Goal: Task Accomplishment & Management: Manage account settings

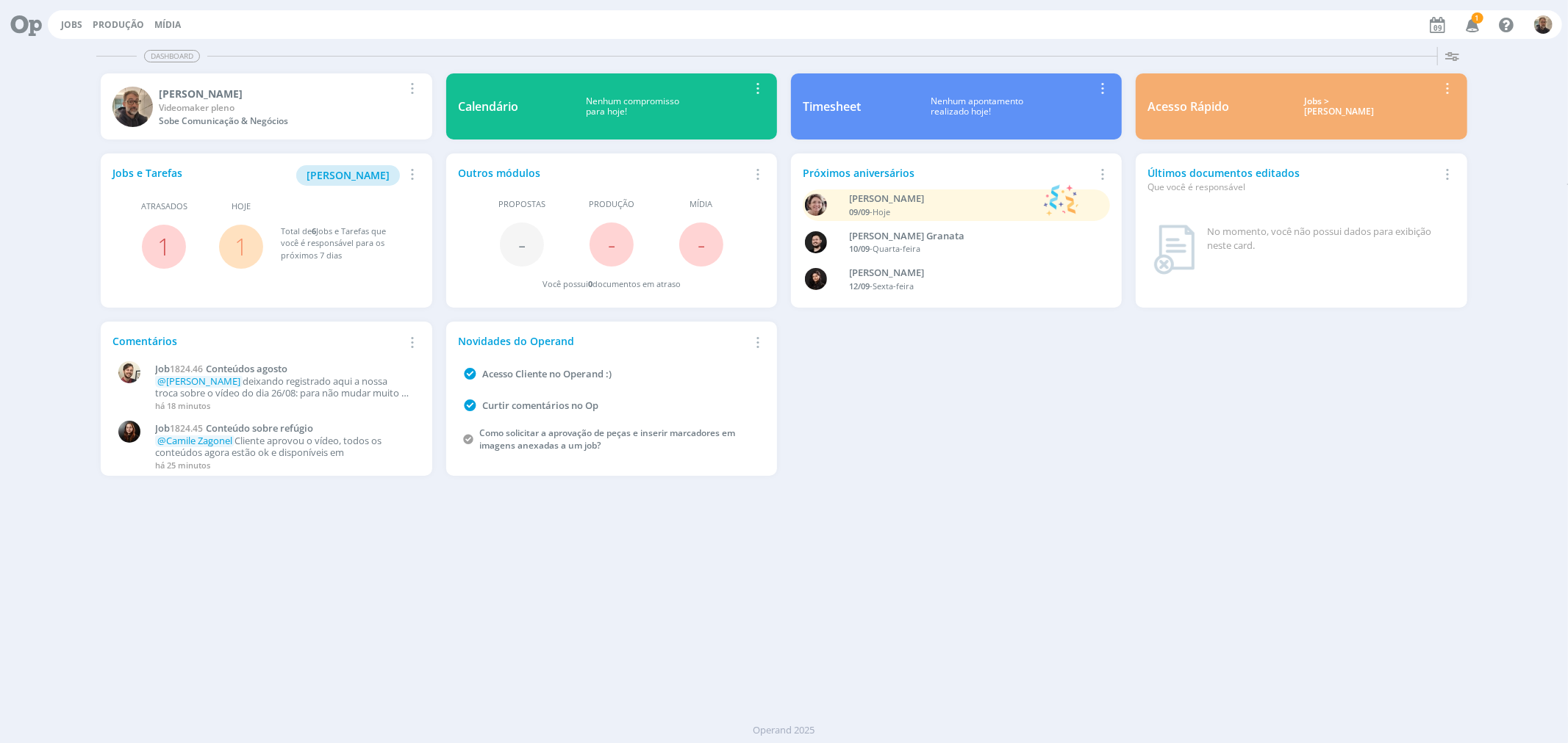
click at [241, 242] on link "1" at bounding box center [241, 247] width 13 height 31
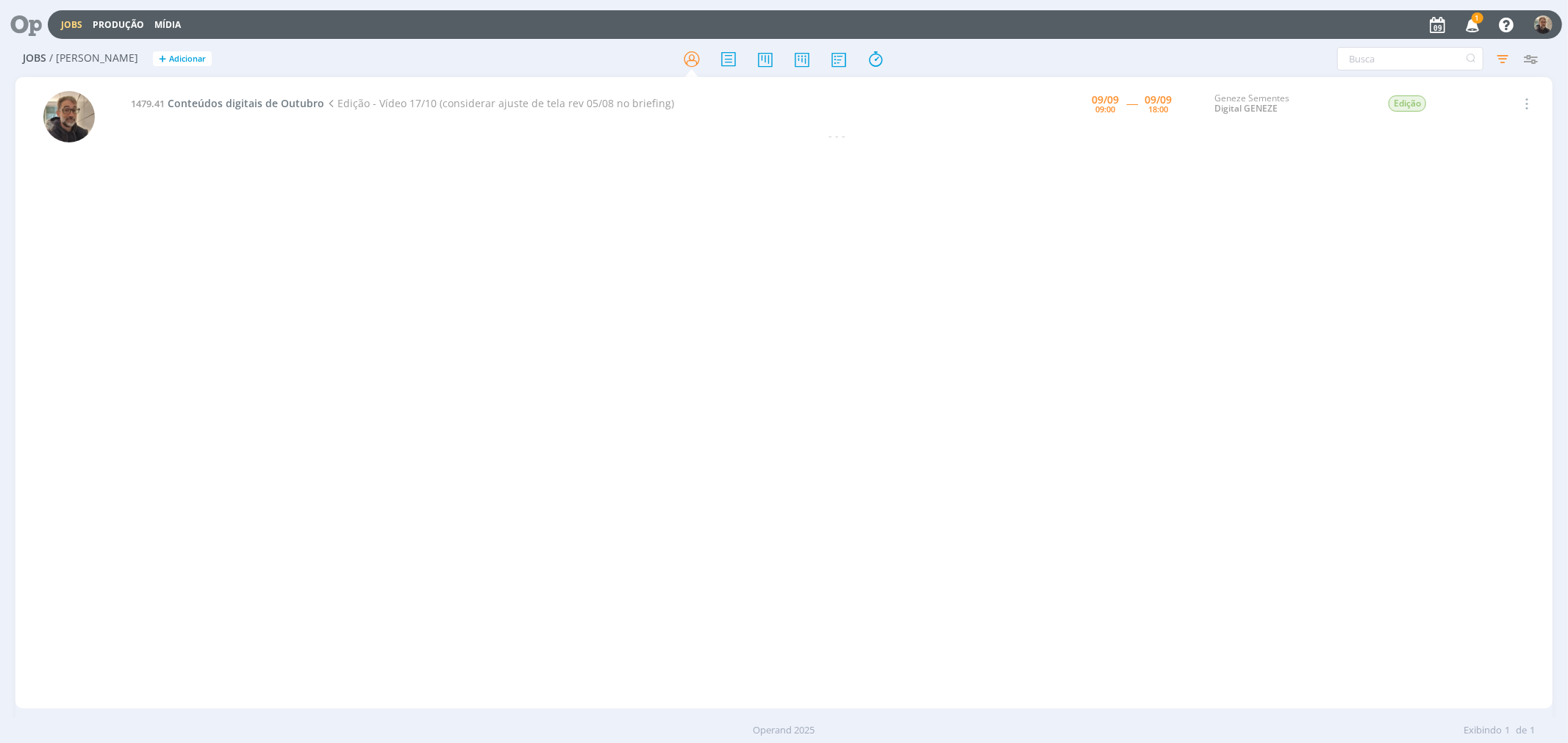
click at [18, 20] on icon at bounding box center [21, 24] width 31 height 29
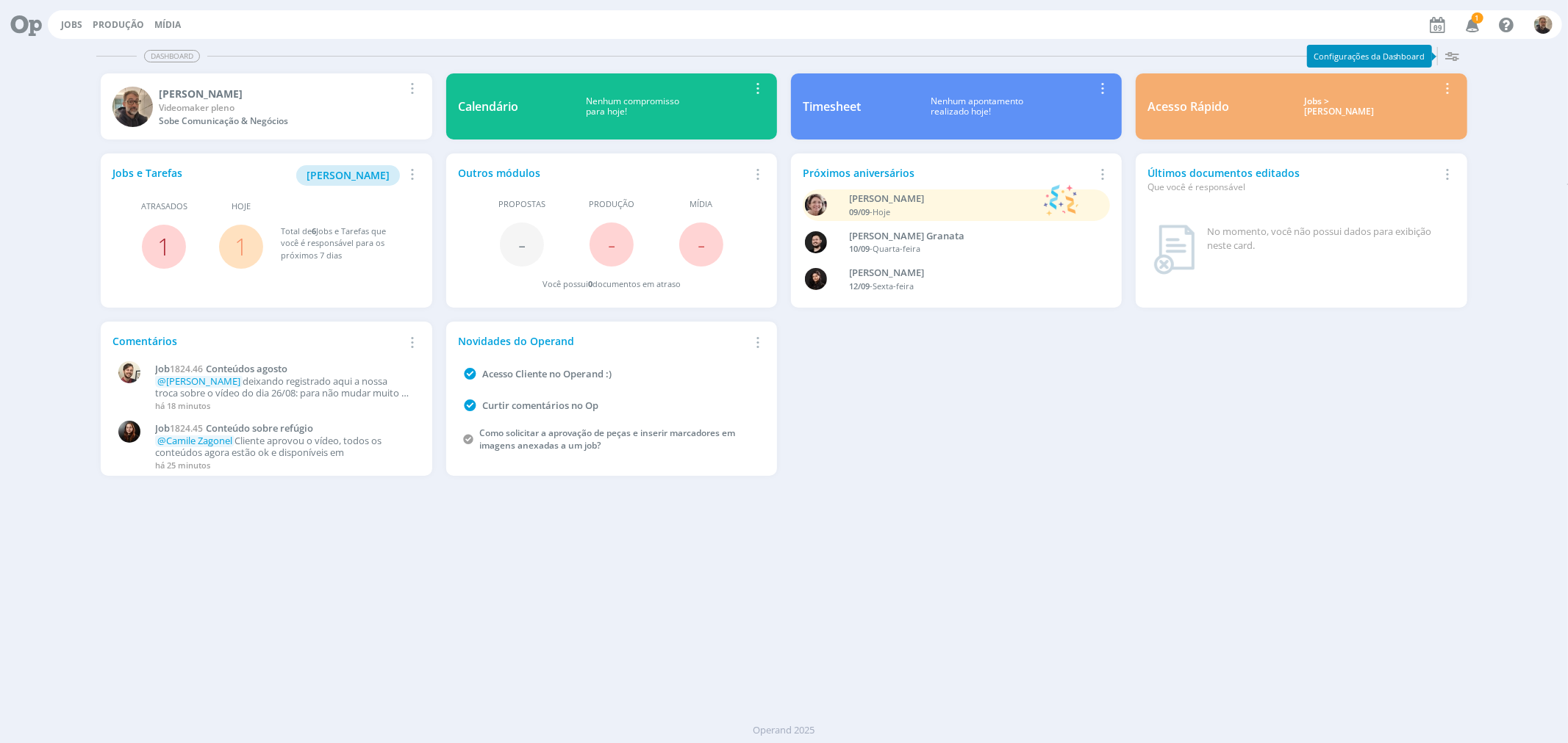
click at [166, 247] on link "1" at bounding box center [163, 247] width 13 height 31
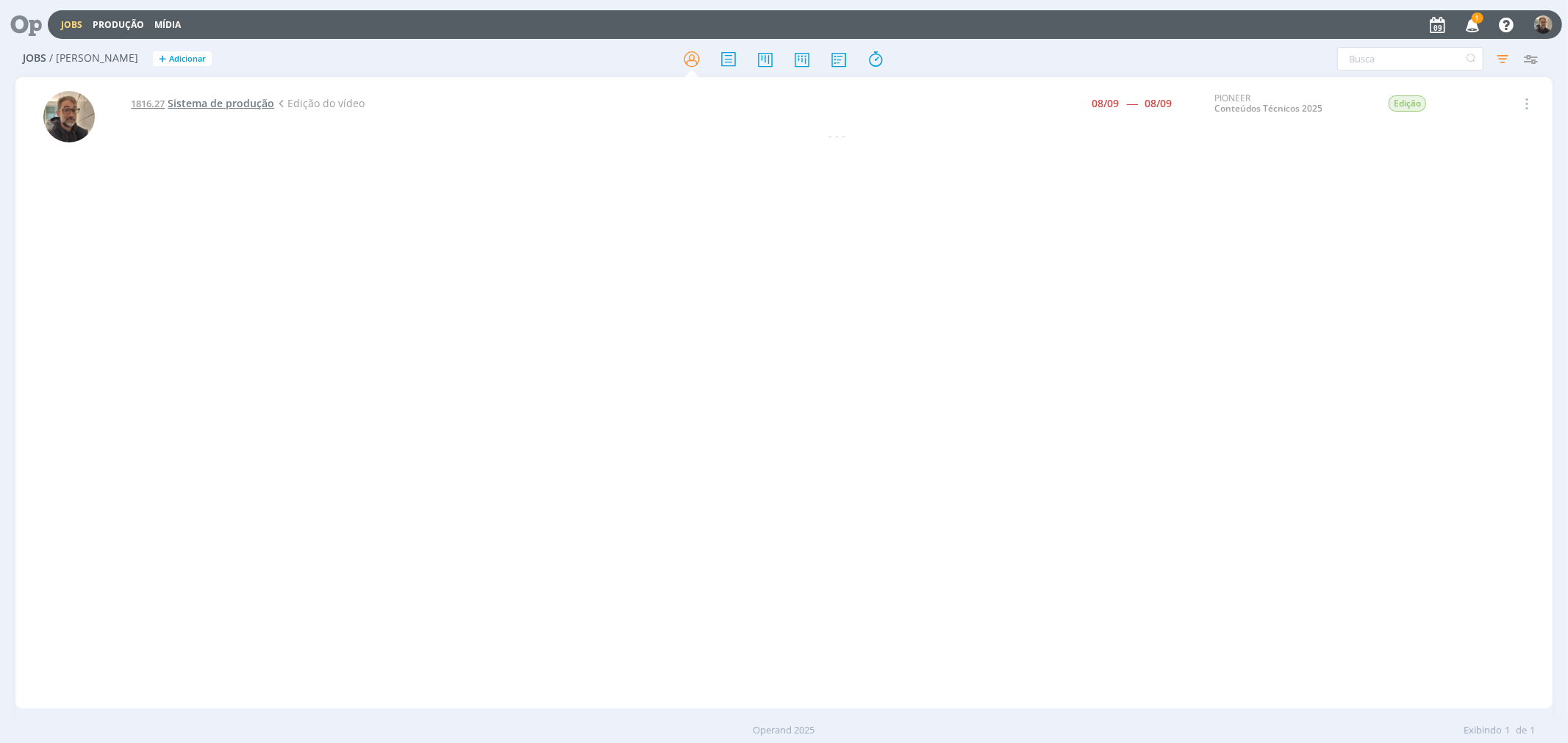
click at [214, 103] on span "Sistema de produção" at bounding box center [221, 103] width 106 height 14
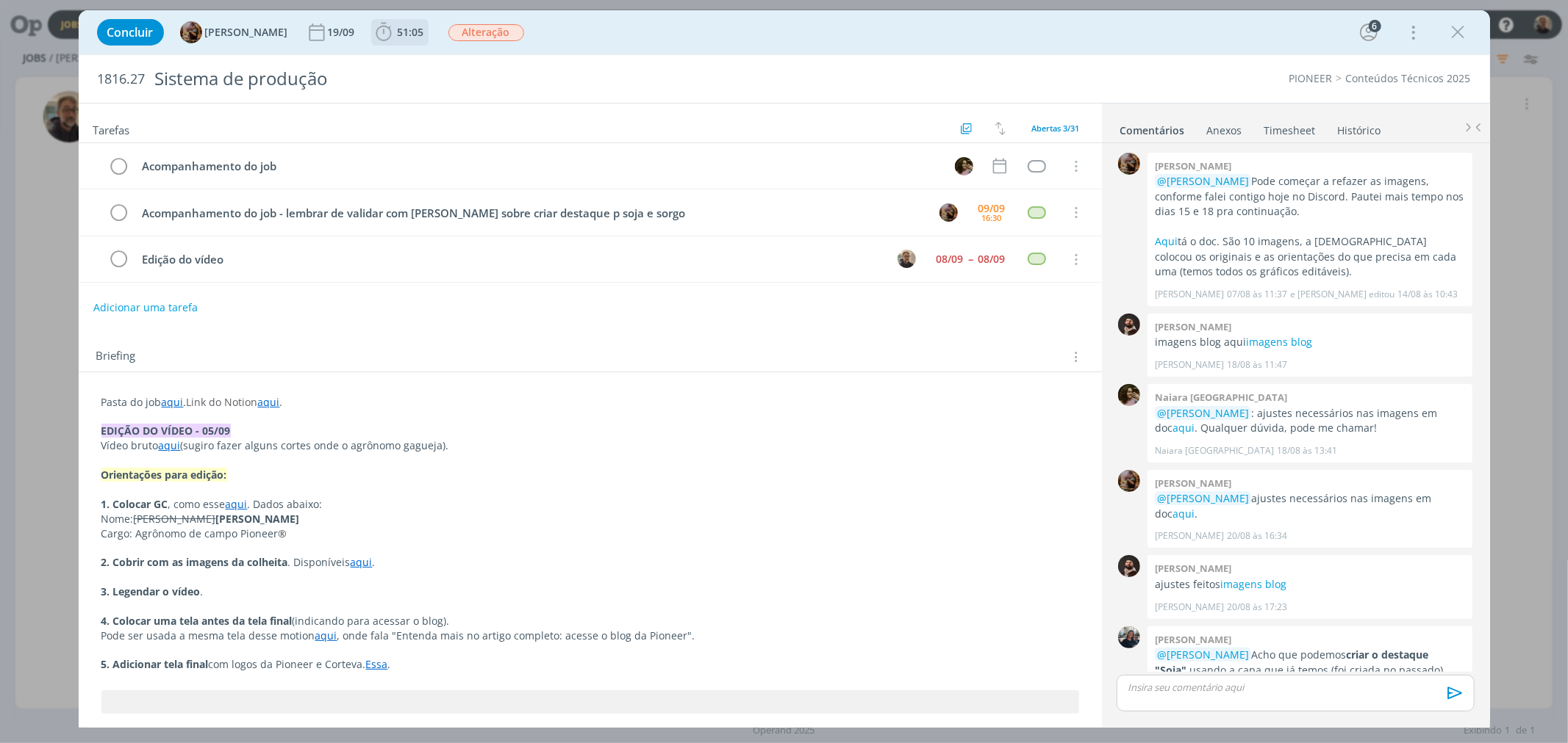
scroll to position [1581, 0]
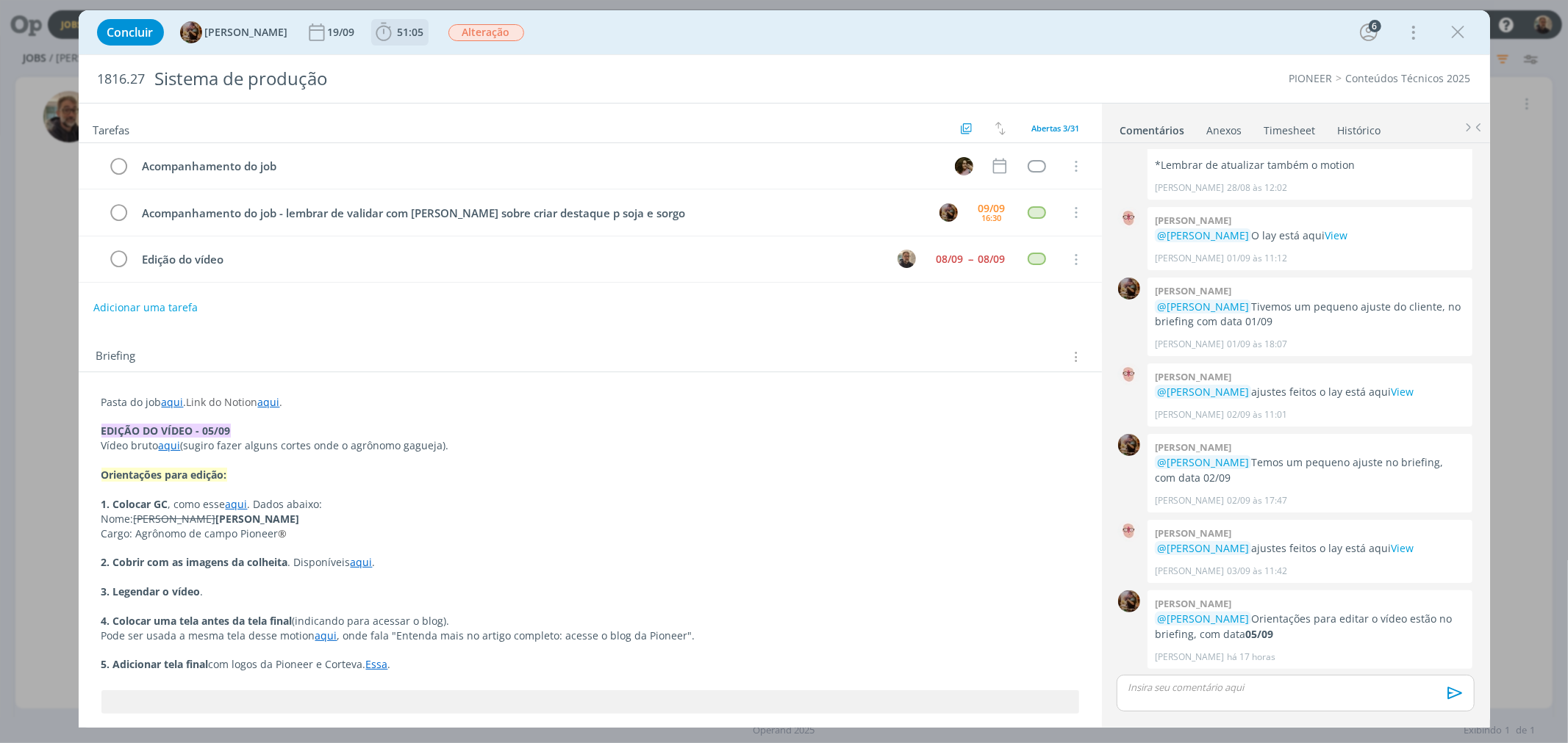
click at [411, 28] on span "51:05" at bounding box center [411, 32] width 26 height 14
click at [430, 64] on span "Iniciar" at bounding box center [432, 64] width 31 height 10
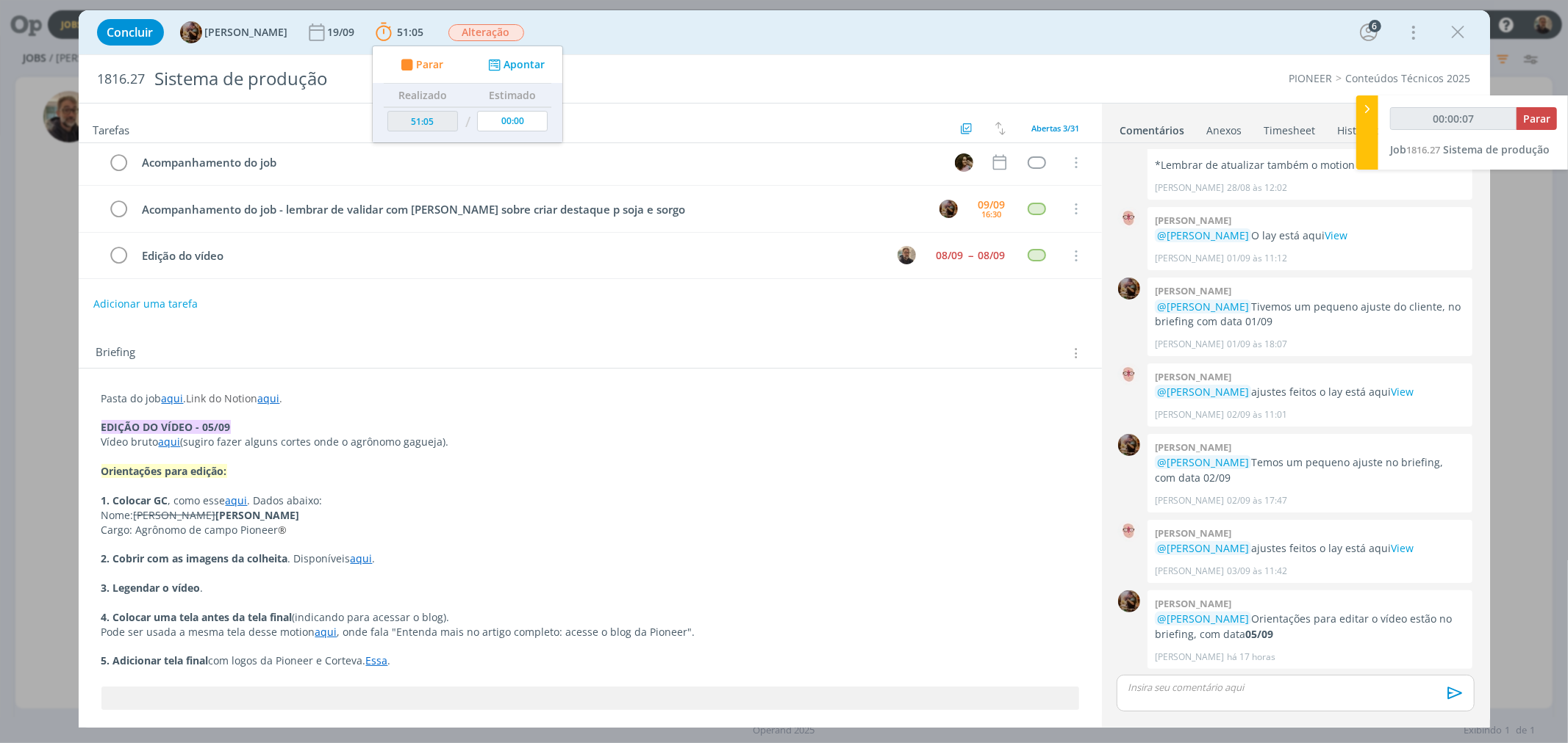
scroll to position [0, 0]
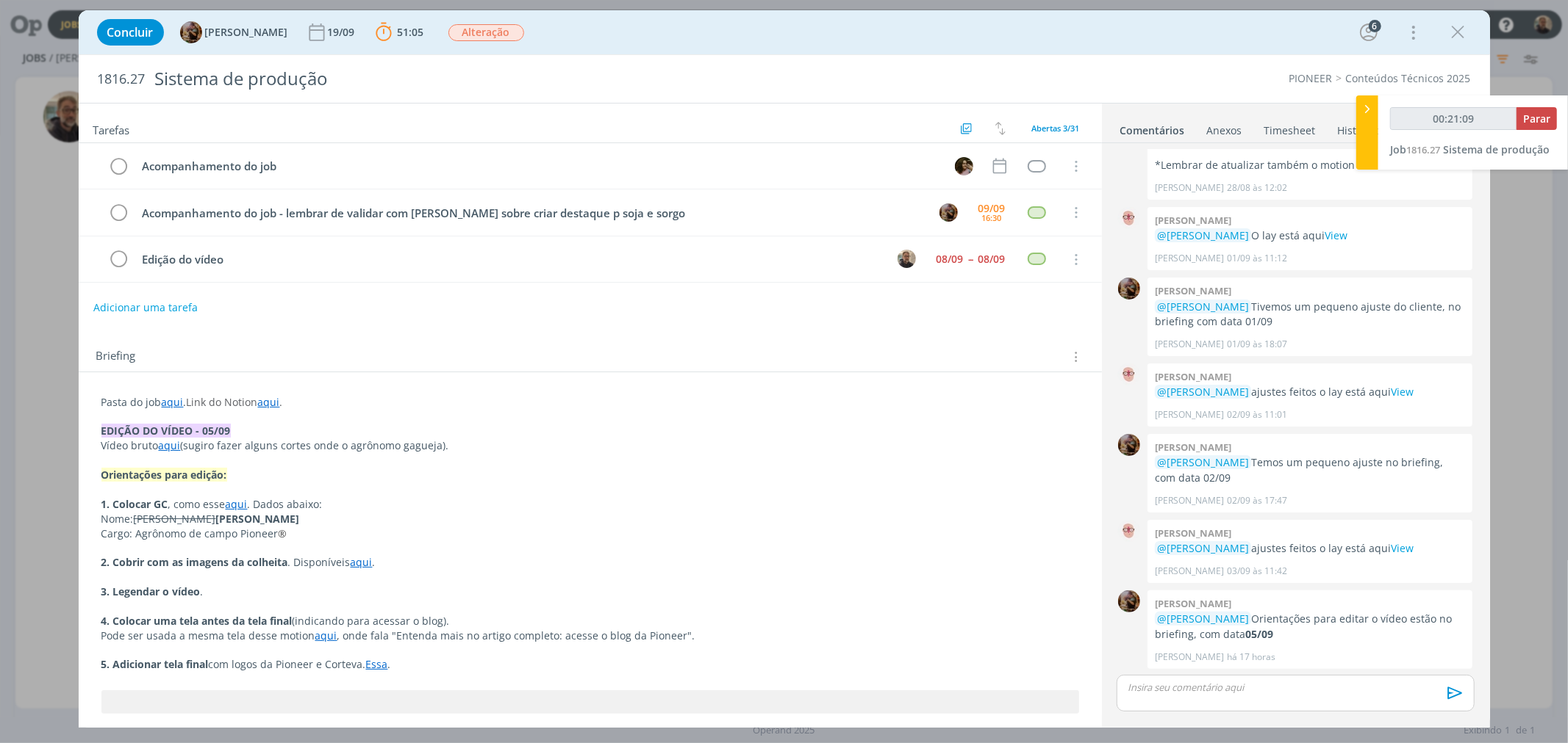
click at [383, 666] on link "Essa" at bounding box center [377, 665] width 22 height 14
click at [384, 670] on link "Essa" at bounding box center [377, 665] width 22 height 14
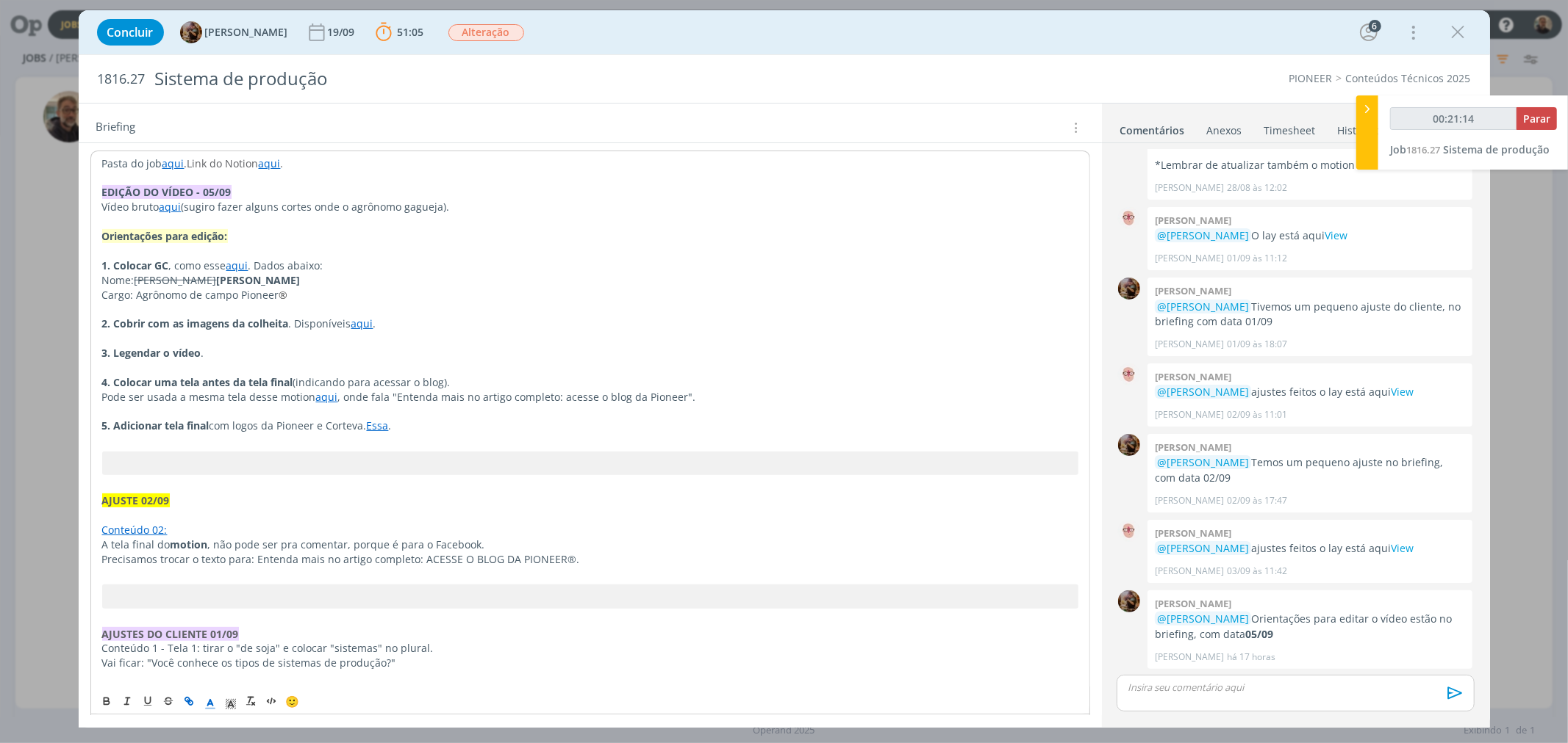
scroll to position [326, 0]
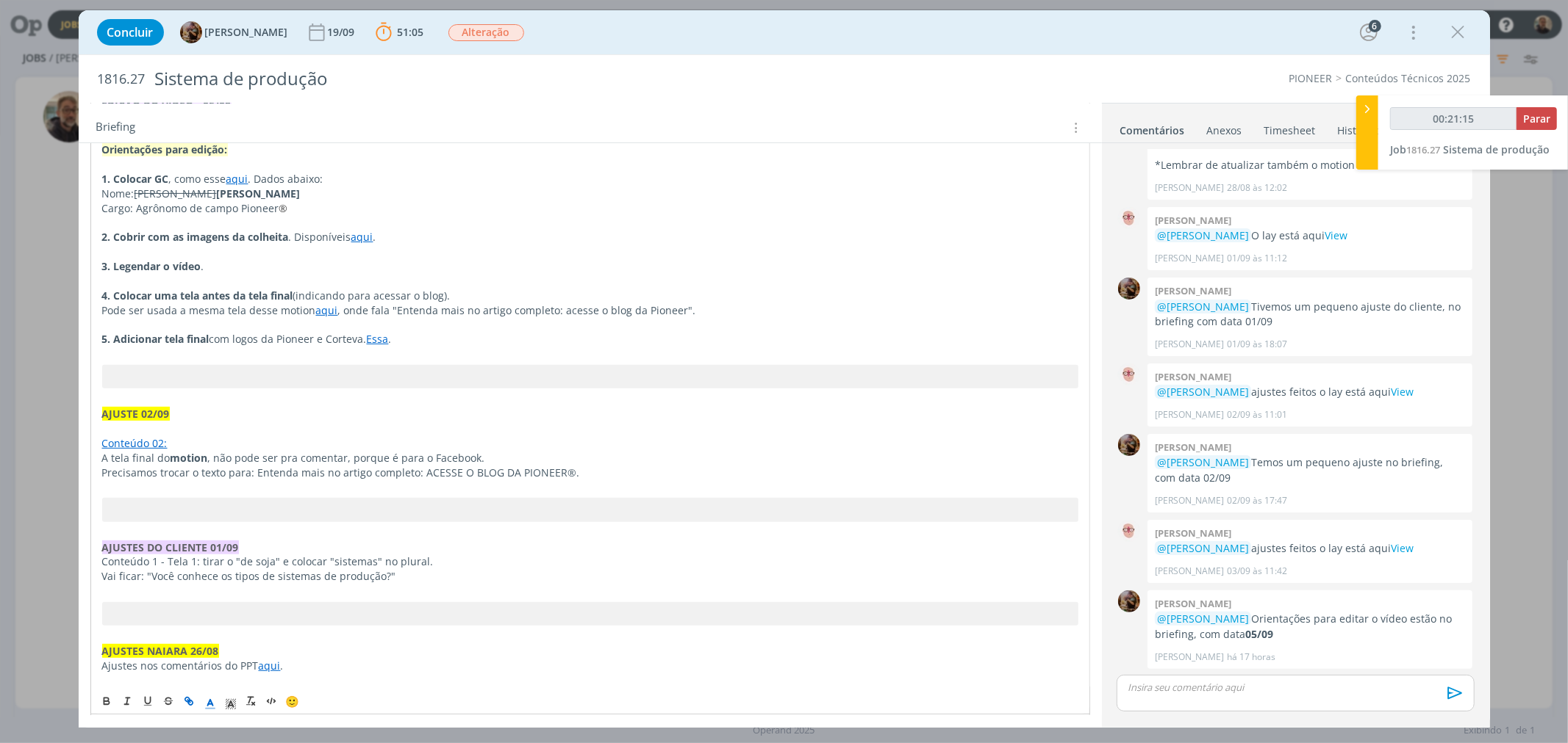
click at [377, 339] on link "Essa" at bounding box center [377, 339] width 22 height 14
click at [378, 362] on link "https://sobeae.sharepoint.com/:f:/s/SOBEAE/Eg07SjrE7dBOpNXAB0Bdpp4BUWWYr_gpMZra…" at bounding box center [336, 368] width 111 height 19
click at [242, 426] on p "dialog" at bounding box center [590, 429] width 976 height 15
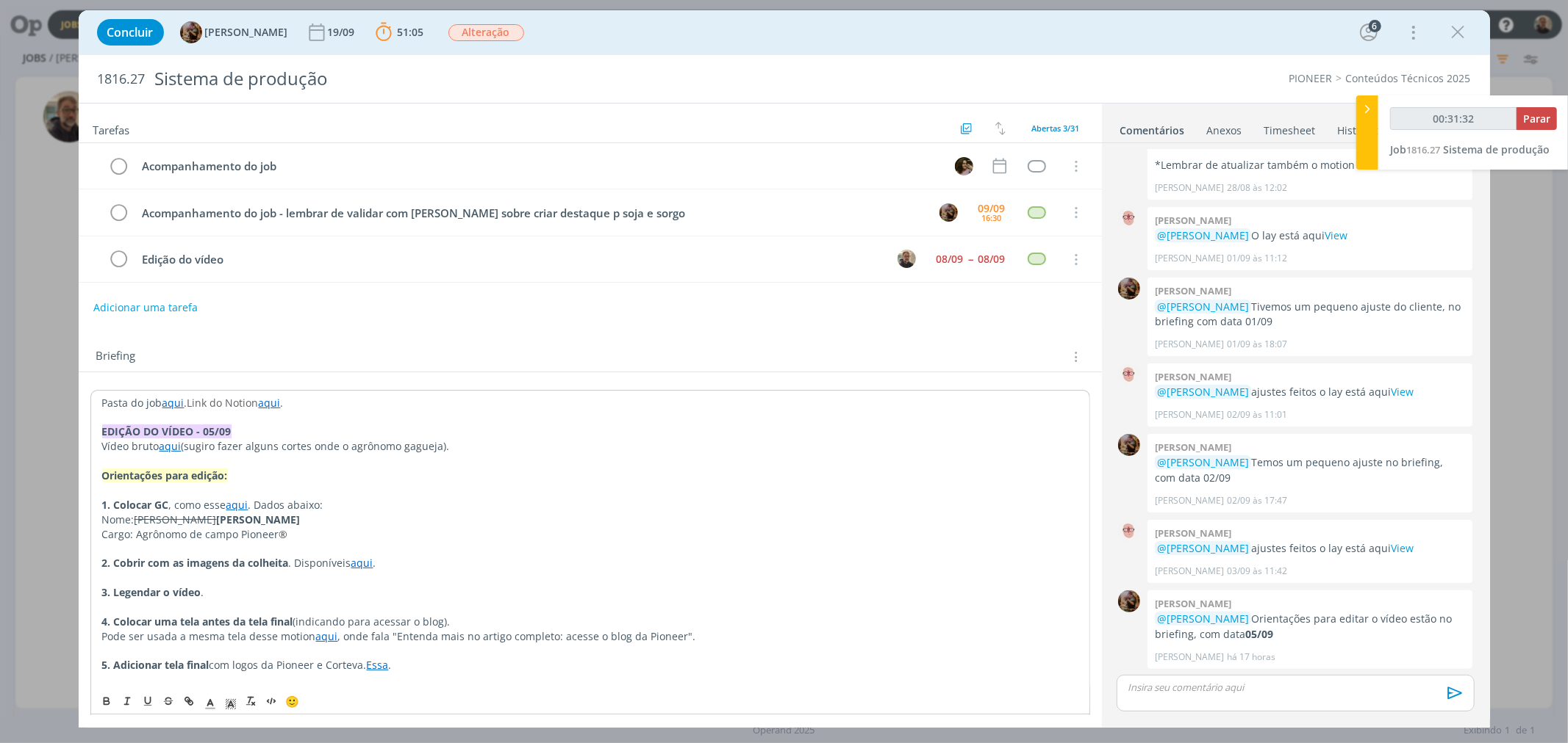
click at [174, 406] on link "aqui" at bounding box center [173, 403] width 22 height 14
click at [186, 429] on link "https://sobeae.sharepoint.com/:f:/s/SOBEAE/ErBIJ0t9rq9PkTxmat1dxEgBZj6PMFnWLMne…" at bounding box center [197, 431] width 111 height 19
type input "00:32:35"
click at [1532, 118] on span "Parar" at bounding box center [1536, 118] width 27 height 14
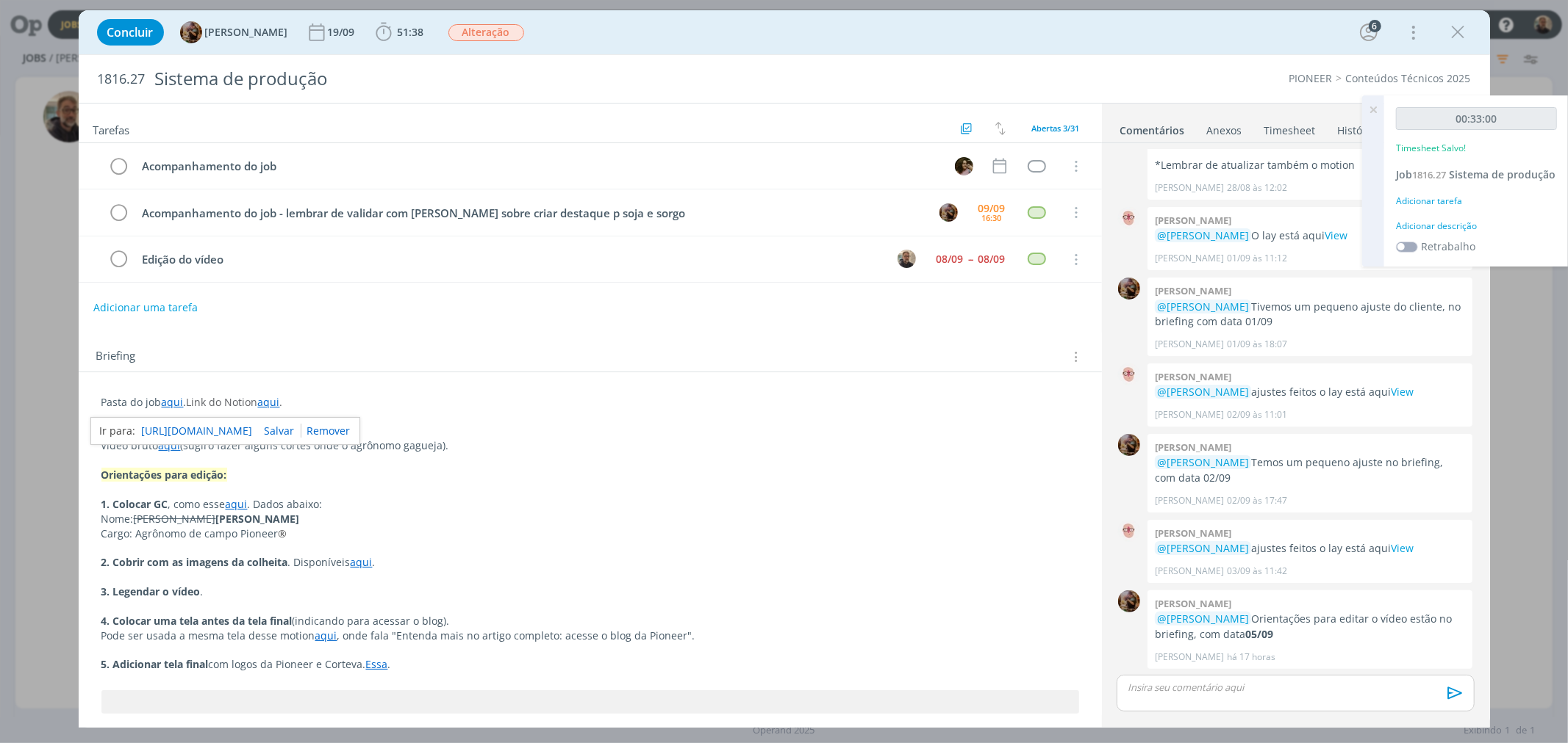
click at [1291, 128] on link "Timesheet" at bounding box center [1290, 127] width 53 height 21
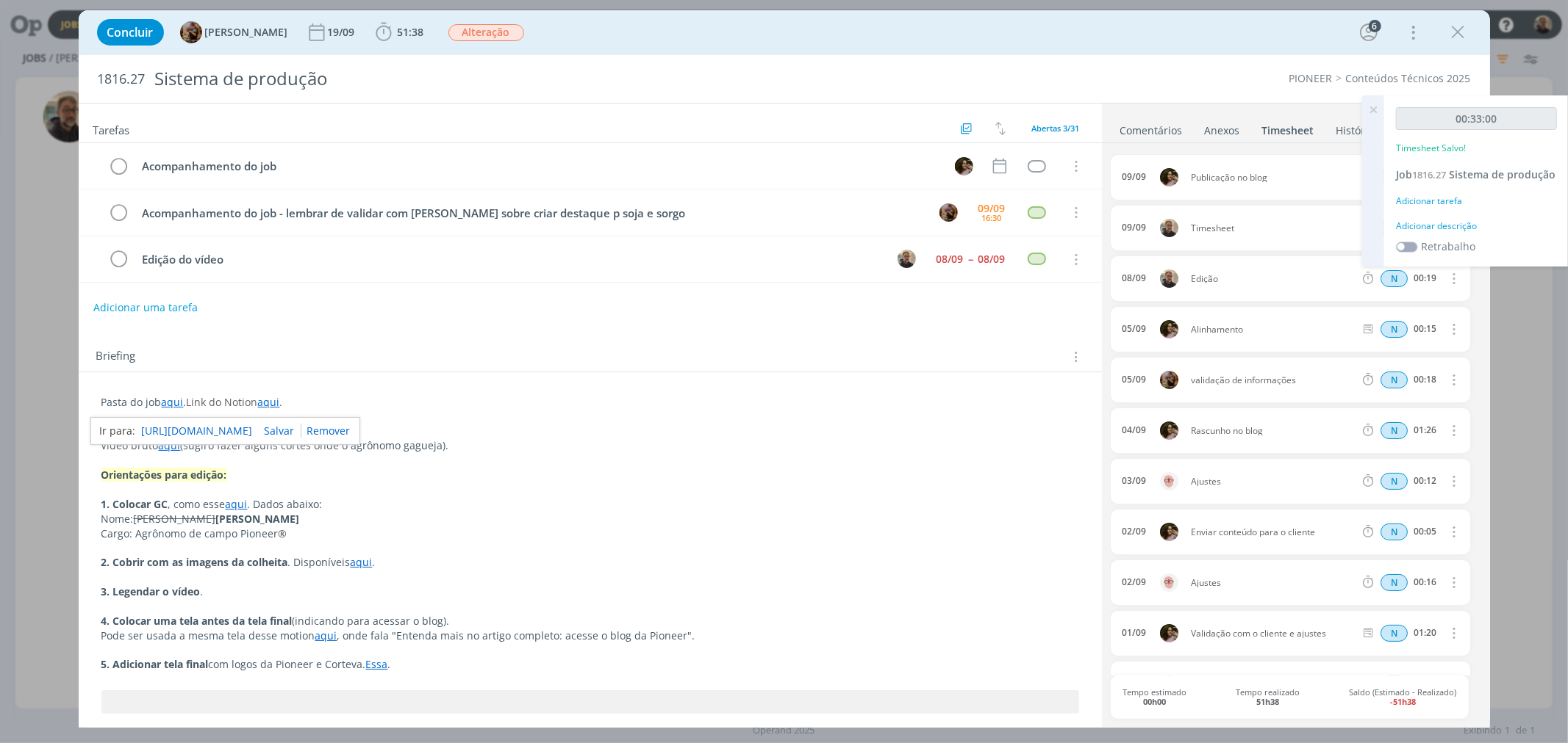
click at [1375, 109] on icon at bounding box center [1373, 110] width 26 height 29
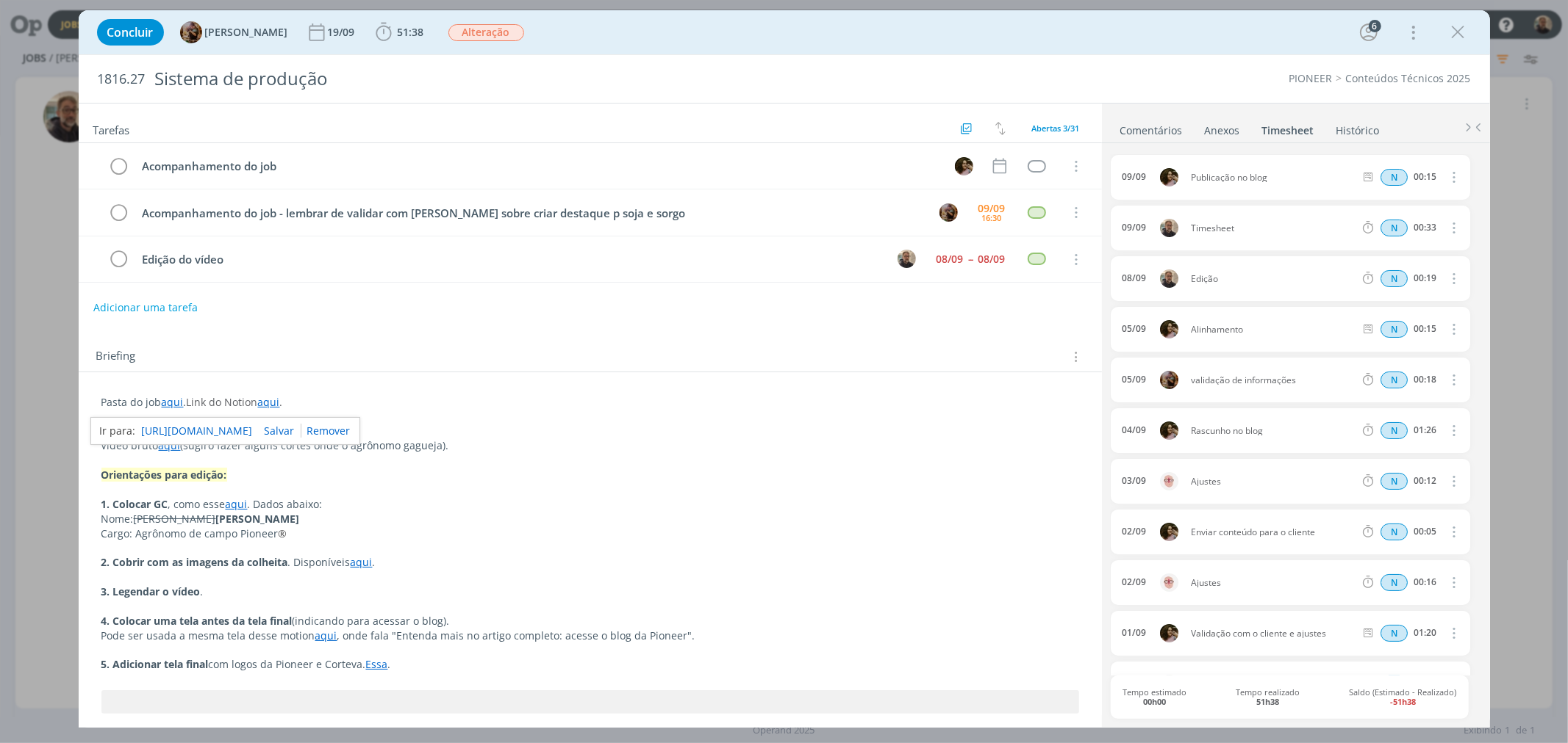
click at [1453, 180] on icon "dialog" at bounding box center [1453, 177] width 17 height 17
drag, startPoint x: 1495, startPoint y: 185, endPoint x: 1489, endPoint y: 197, distance: 13.4
click at [1495, 185] on div "Concluir Amanda Rodrigues 19/09 51:38 Iniciar Apontar Data * 09/09/2025 Horas *…" at bounding box center [784, 371] width 1568 height 743
click at [1448, 226] on icon "dialog" at bounding box center [1453, 227] width 17 height 17
click at [1384, 280] on link "Editar" at bounding box center [1411, 276] width 116 height 24
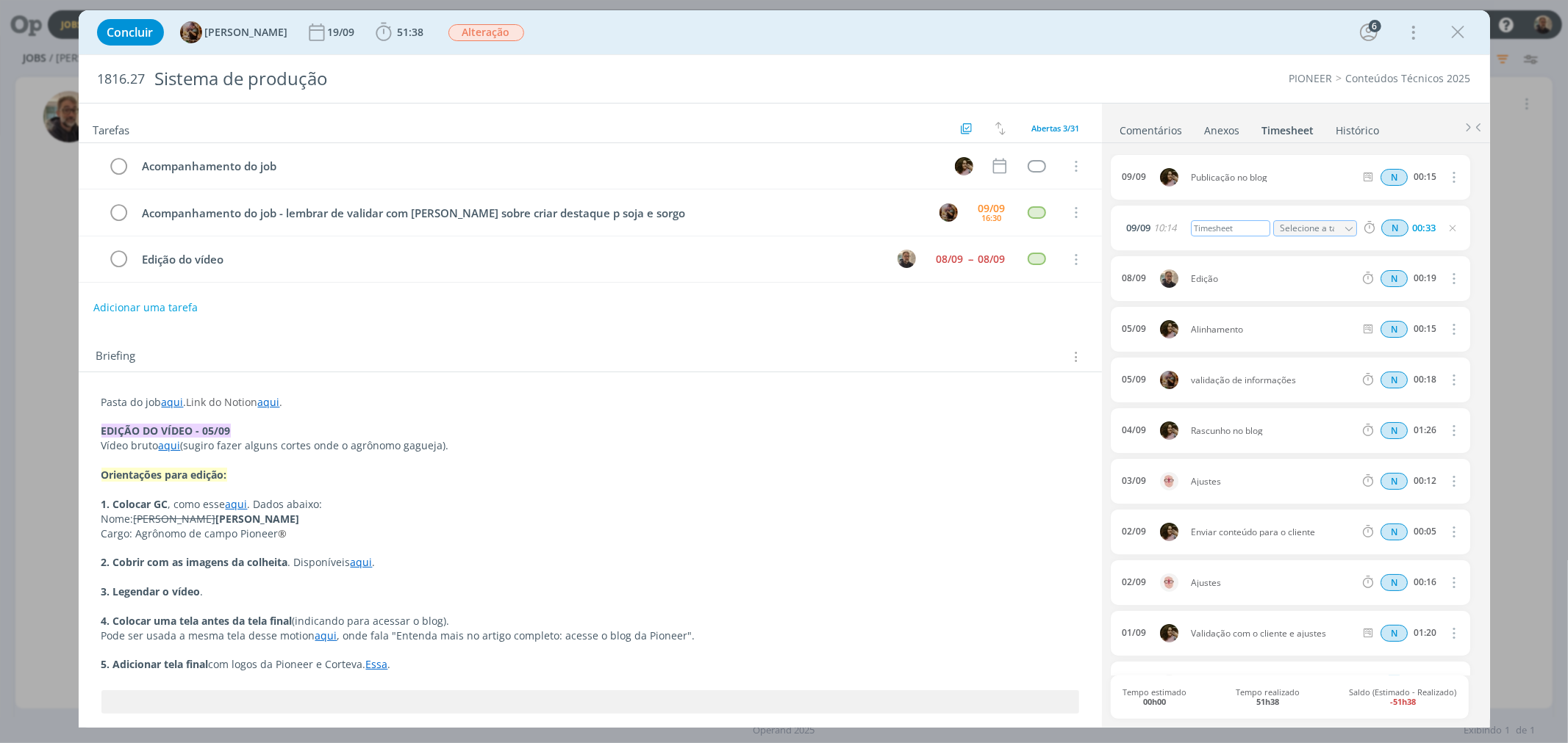
click at [1223, 233] on div "Timesheet" at bounding box center [1230, 228] width 79 height 17
drag, startPoint x: 1244, startPoint y: 230, endPoint x: 1147, endPoint y: 230, distance: 97.0
click at [1147, 230] on div "09/09 10:14 Timesheet Selecione a tarefa N 00:33" at bounding box center [1290, 227] width 359 height 44
click at [1489, 255] on div "0 Amanda rodrigues @Douglas Morais Pode começar a refazer as imagens, conforme …" at bounding box center [1295, 433] width 388 height 581
click at [121, 260] on icon "dialog" at bounding box center [119, 260] width 21 height 22
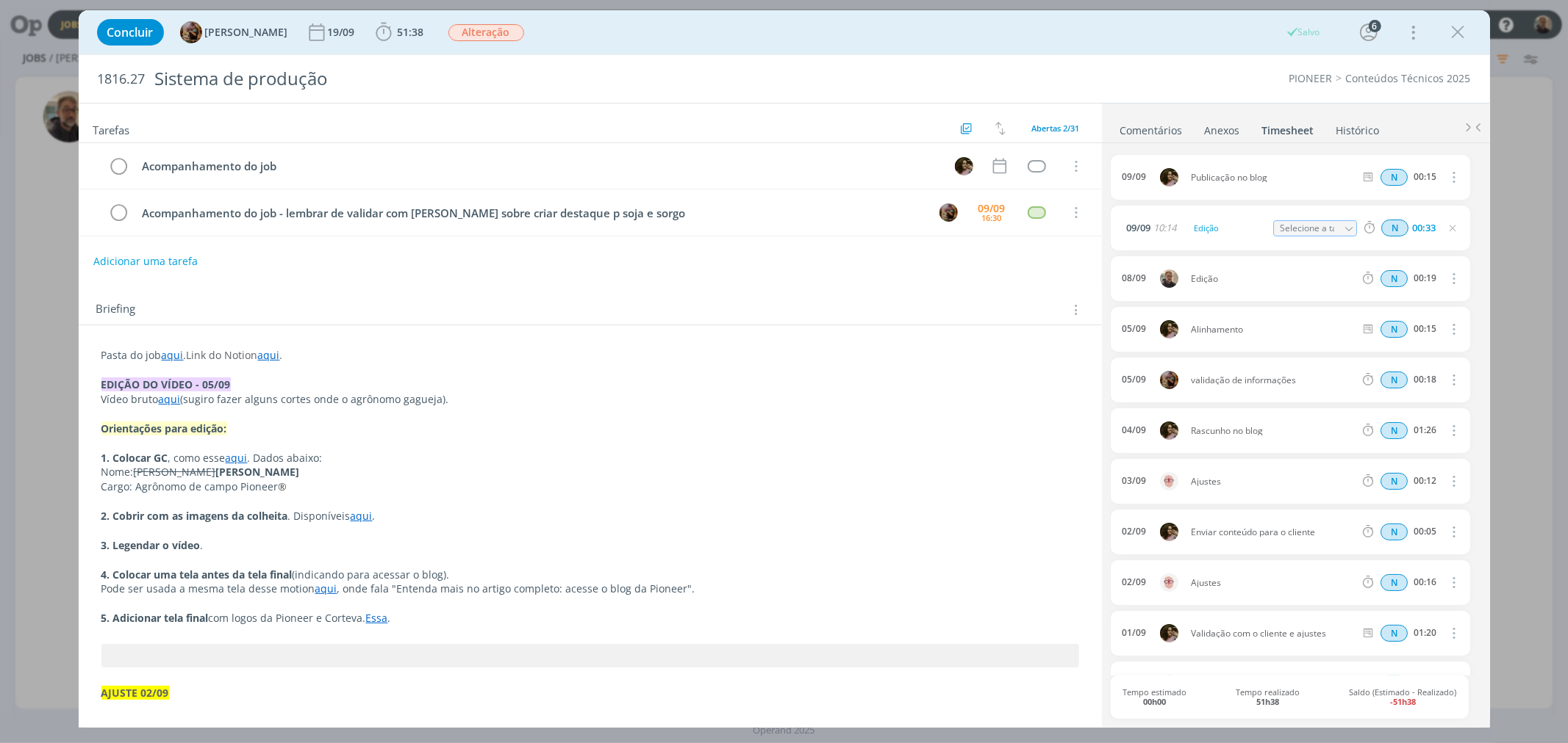
click at [1165, 129] on link "Comentários" at bounding box center [1151, 127] width 64 height 21
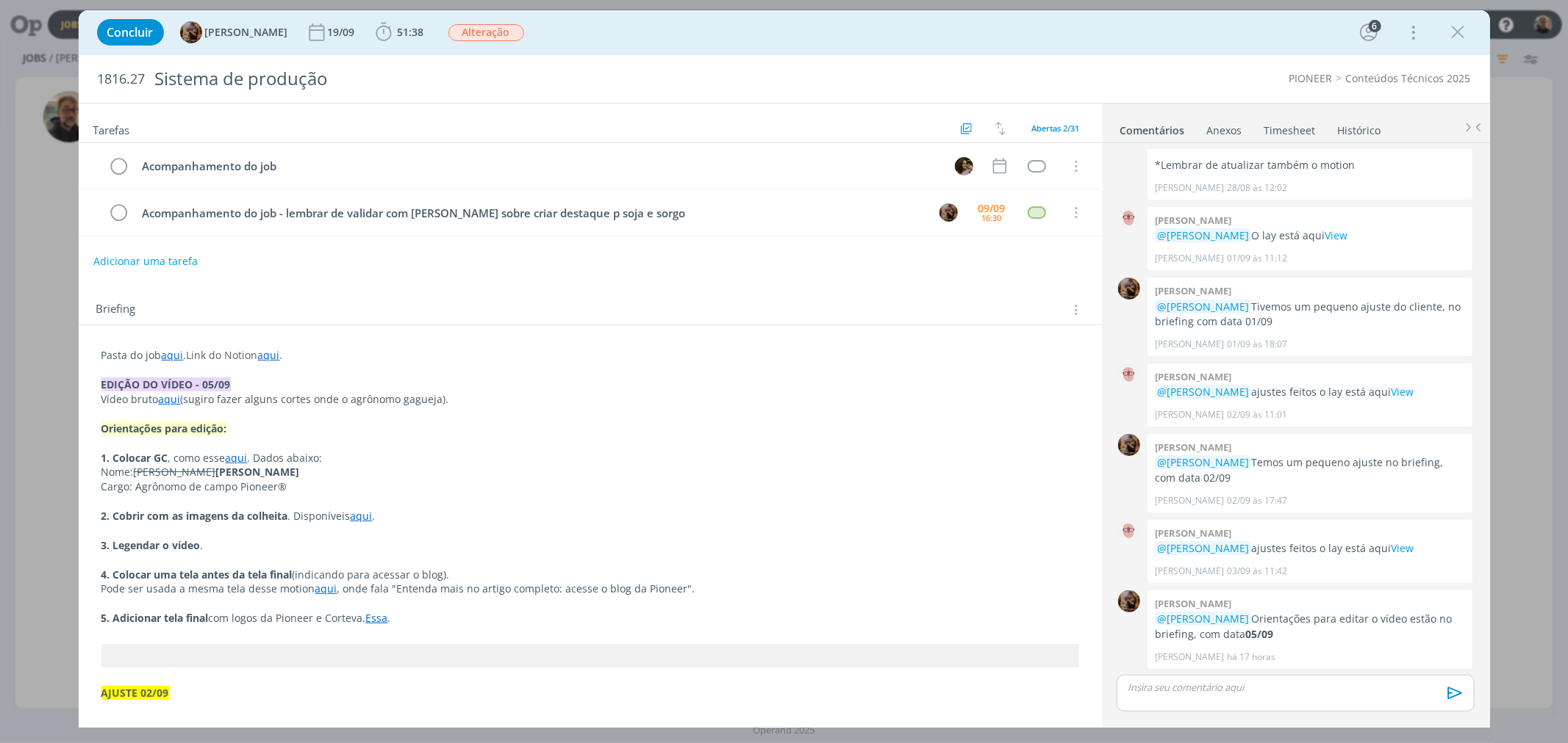
click at [1184, 699] on div "dialog" at bounding box center [1295, 693] width 357 height 37
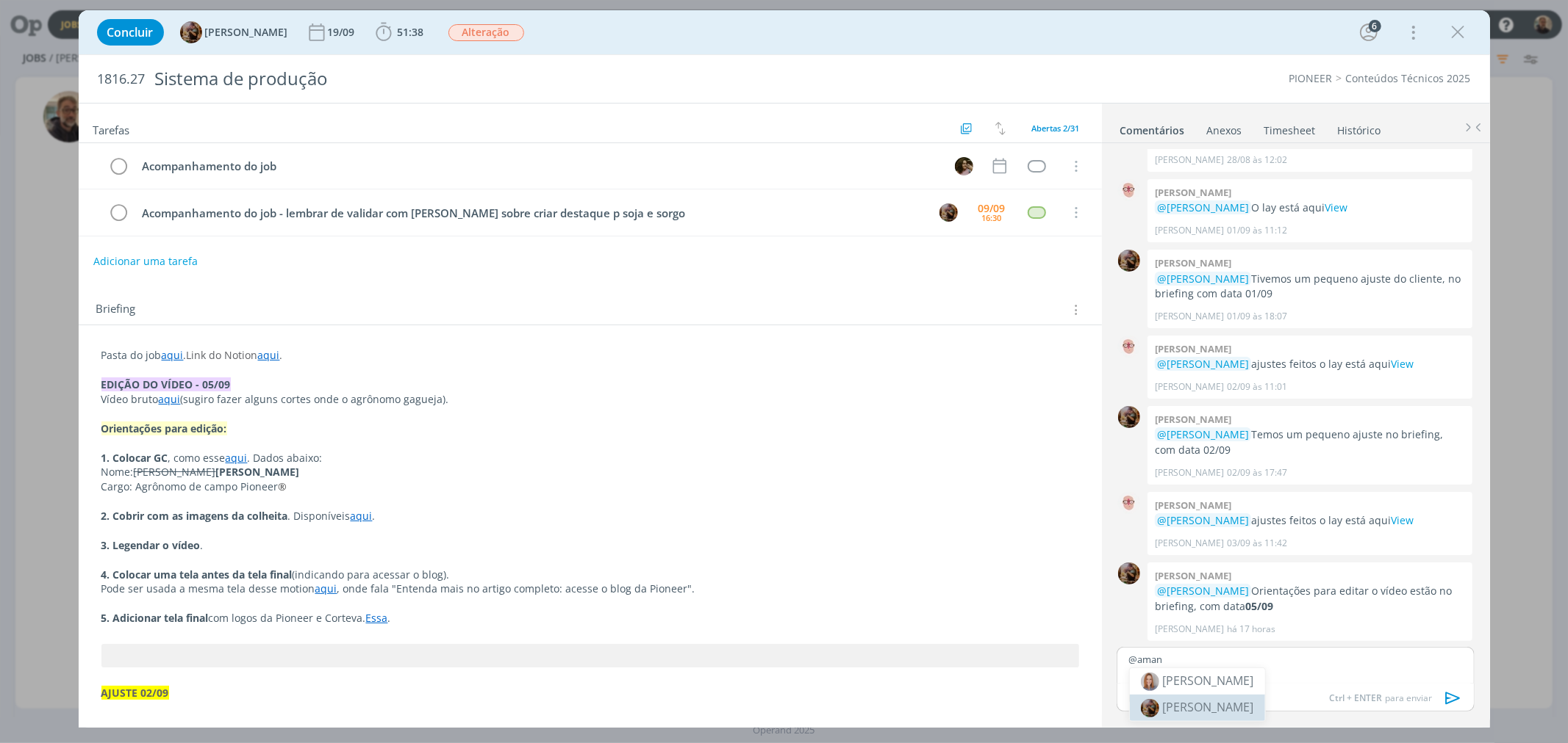
click at [1210, 717] on li "[PERSON_NAME]" at bounding box center [1197, 708] width 135 height 26
drag, startPoint x: 1228, startPoint y: 664, endPoint x: 1242, endPoint y: 666, distance: 14.1
click at [1242, 666] on div "﻿ @ Amanda Rodrigues ﻿ link do vídeo do Zanatta" at bounding box center [1295, 665] width 357 height 37
click at [1197, 698] on icon "dialog" at bounding box center [1196, 699] width 4 height 4
paste input "https://sobeae.sharepoint.com/:v:/s/SOBEAE/Eaam8198xmZCq9idpE_FOOIBJrBCdPtlq0fX…"
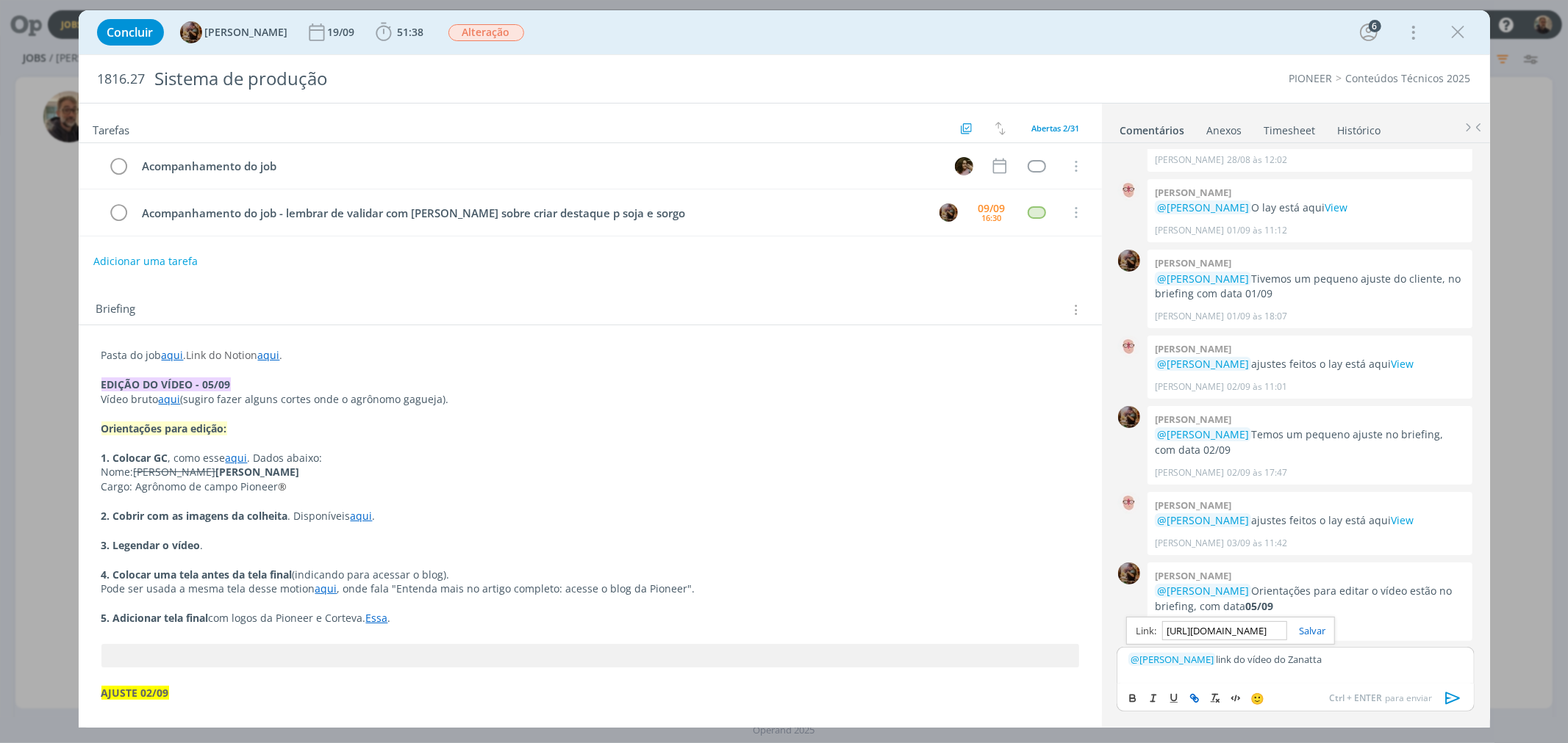
scroll to position [0, 376]
type input "https://sobeae.sharepoint.com/:v:/s/SOBEAE/Eaam8198xmZCq9idpE_FOOIBJrBCdPtlq0fX…"
click at [1317, 629] on link "dialog" at bounding box center [1307, 631] width 38 height 13
click at [1451, 698] on icon "dialog" at bounding box center [1453, 698] width 22 height 22
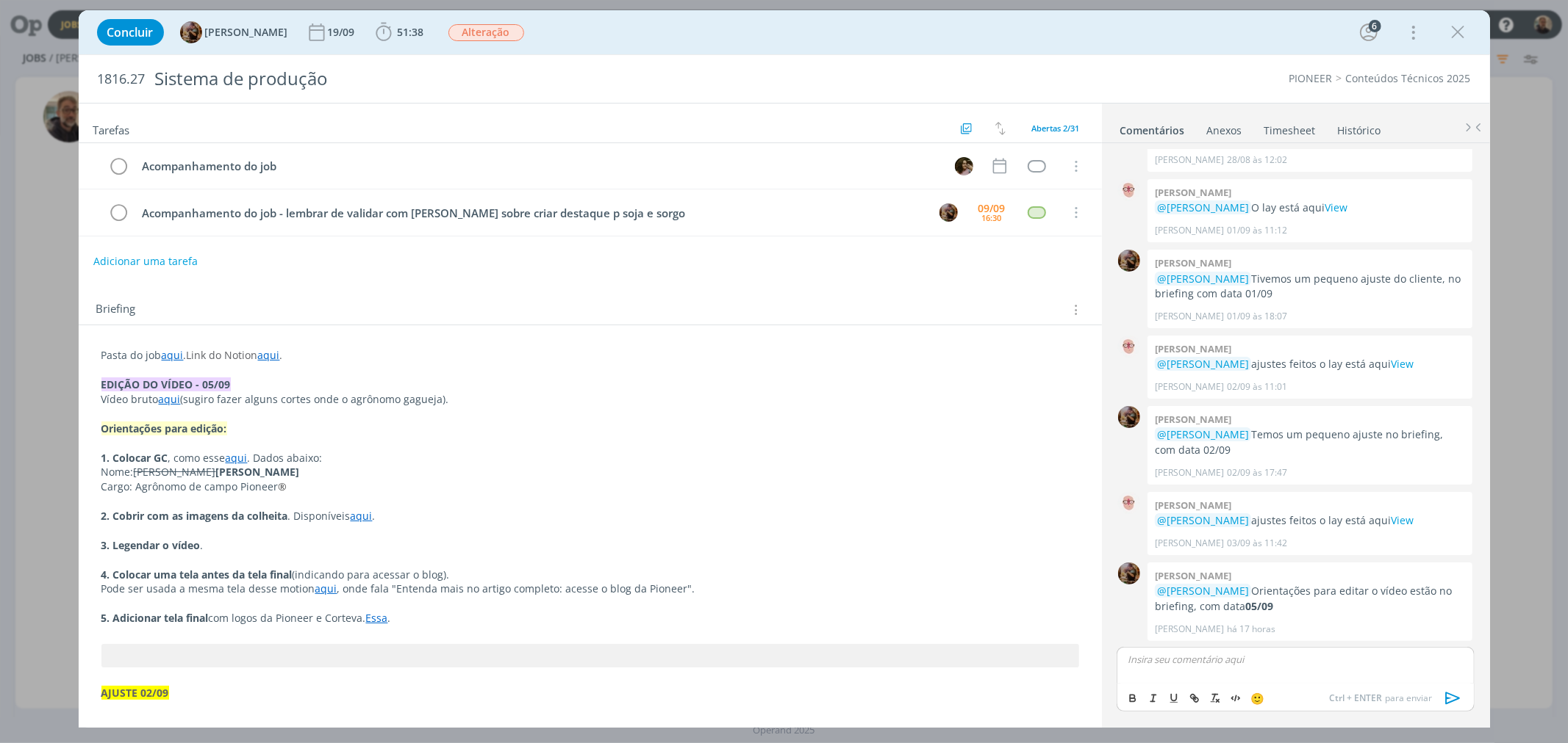
scroll to position [1664, 0]
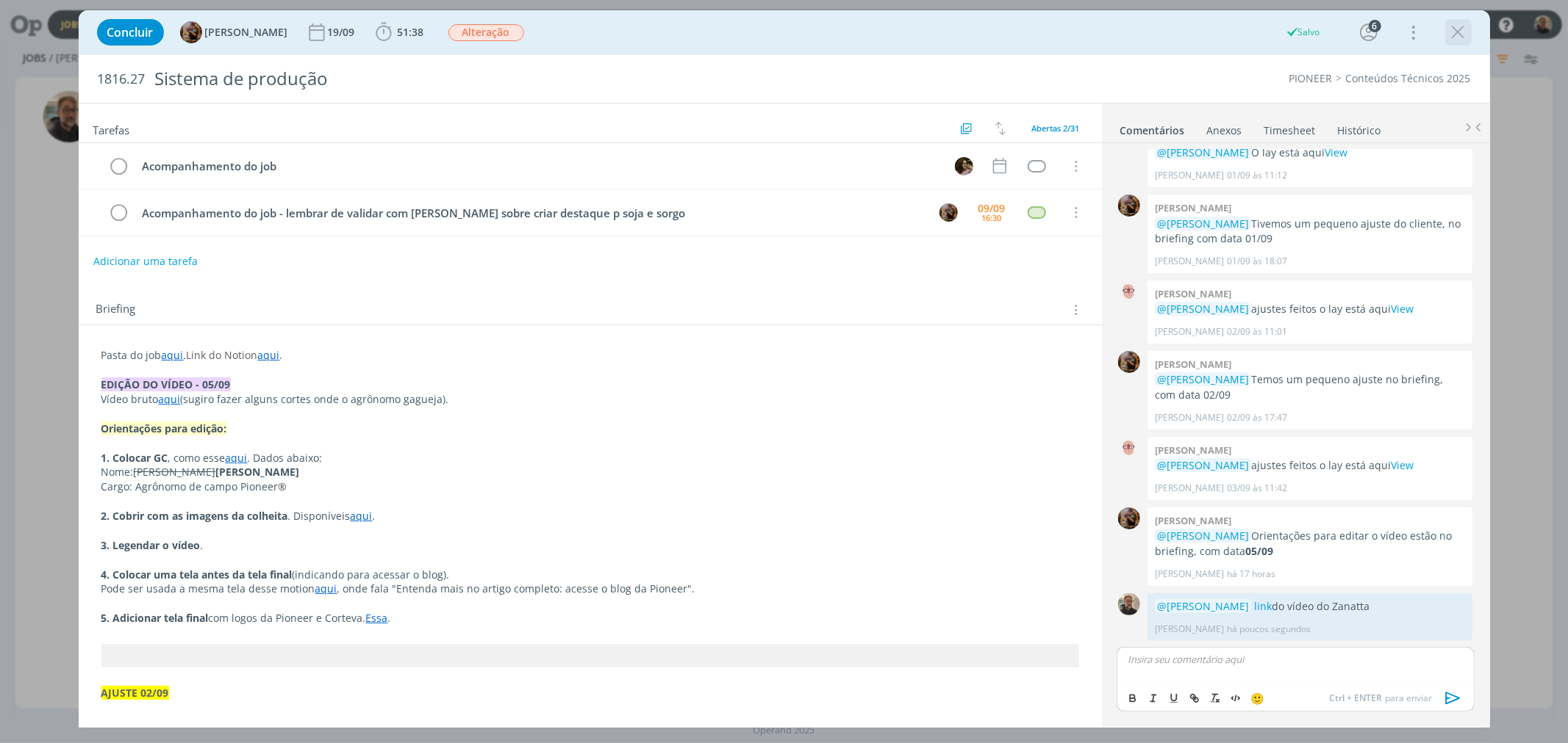
click at [1456, 31] on icon "dialog" at bounding box center [1458, 31] width 22 height 22
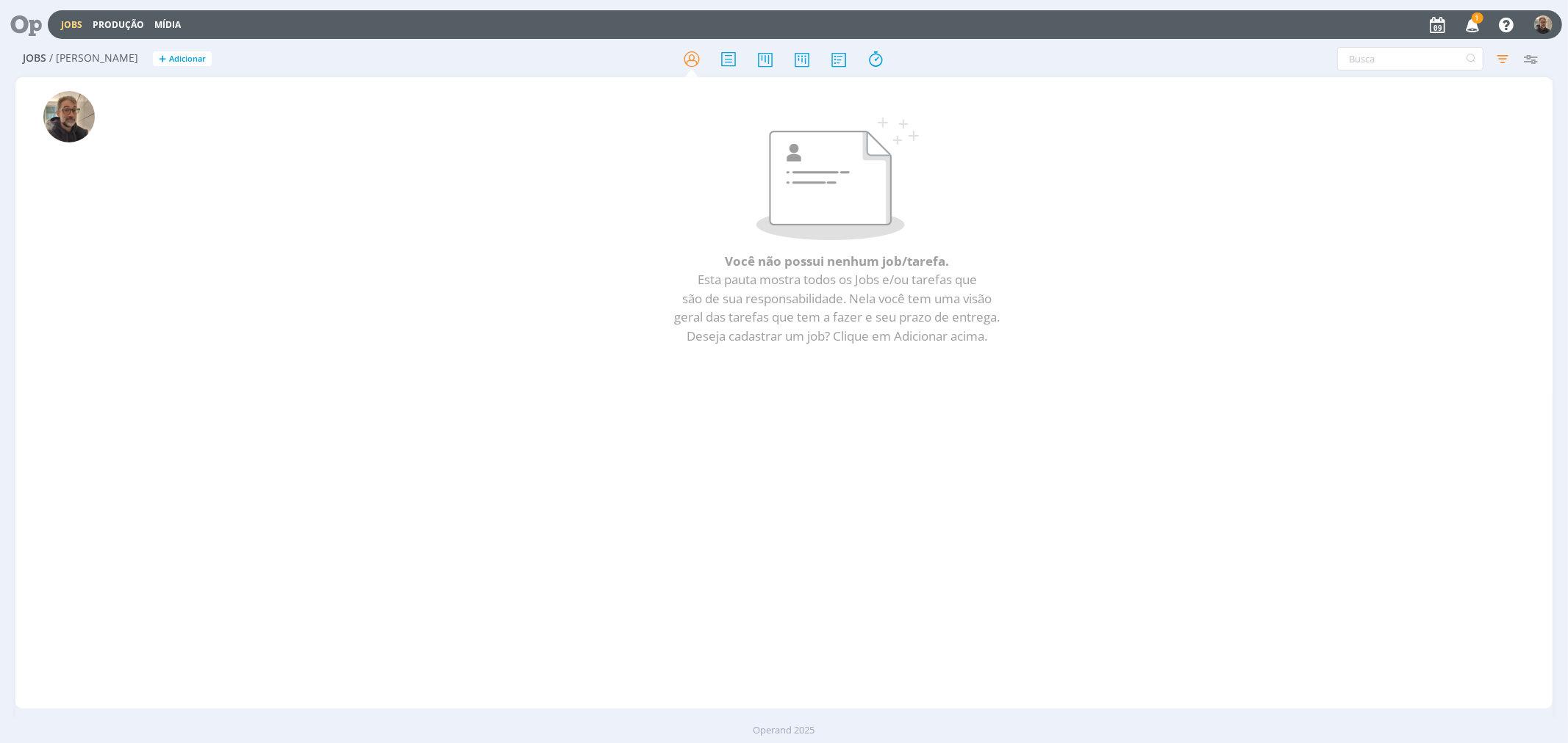
click at [21, 20] on icon at bounding box center [21, 24] width 31 height 29
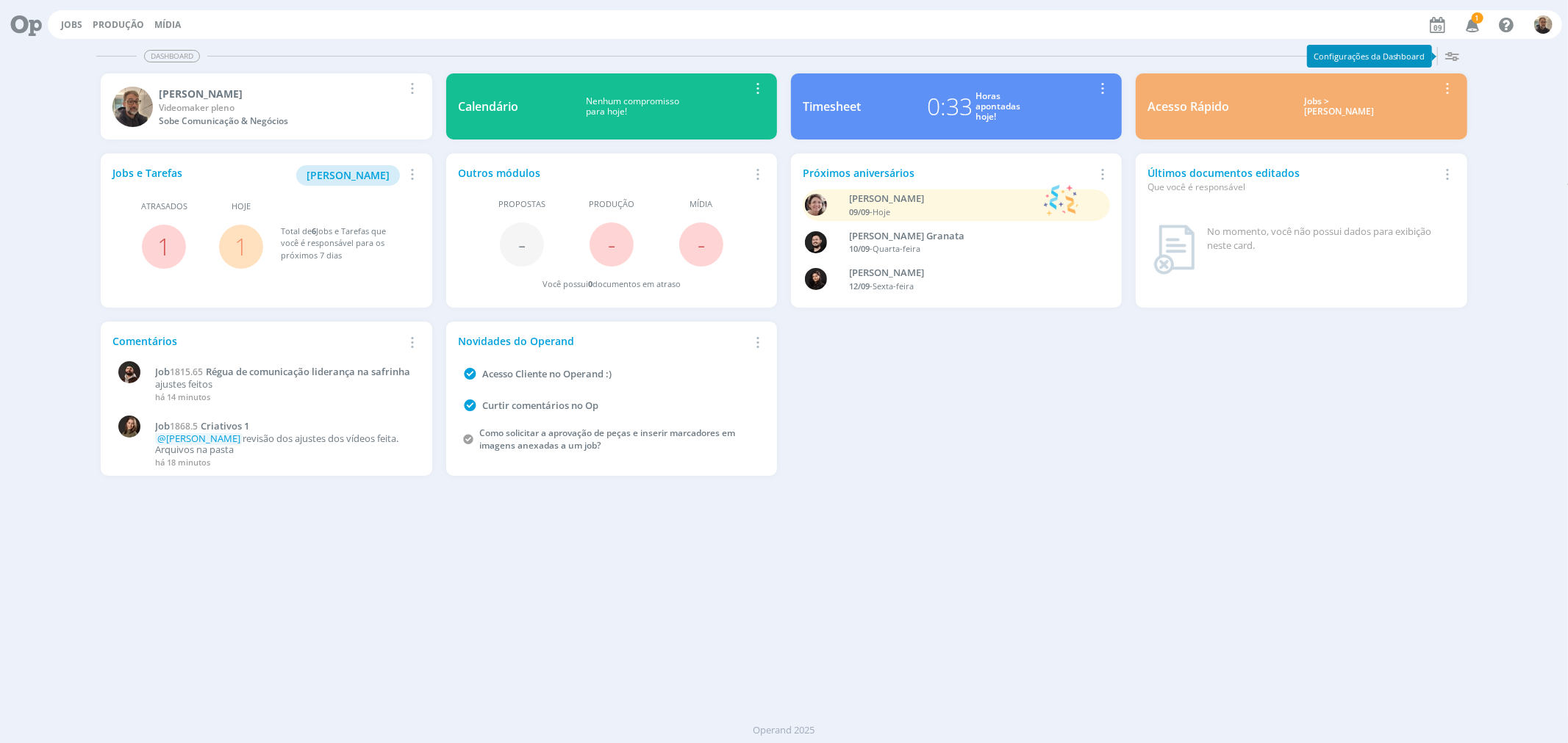
click at [241, 243] on link "1" at bounding box center [241, 247] width 13 height 31
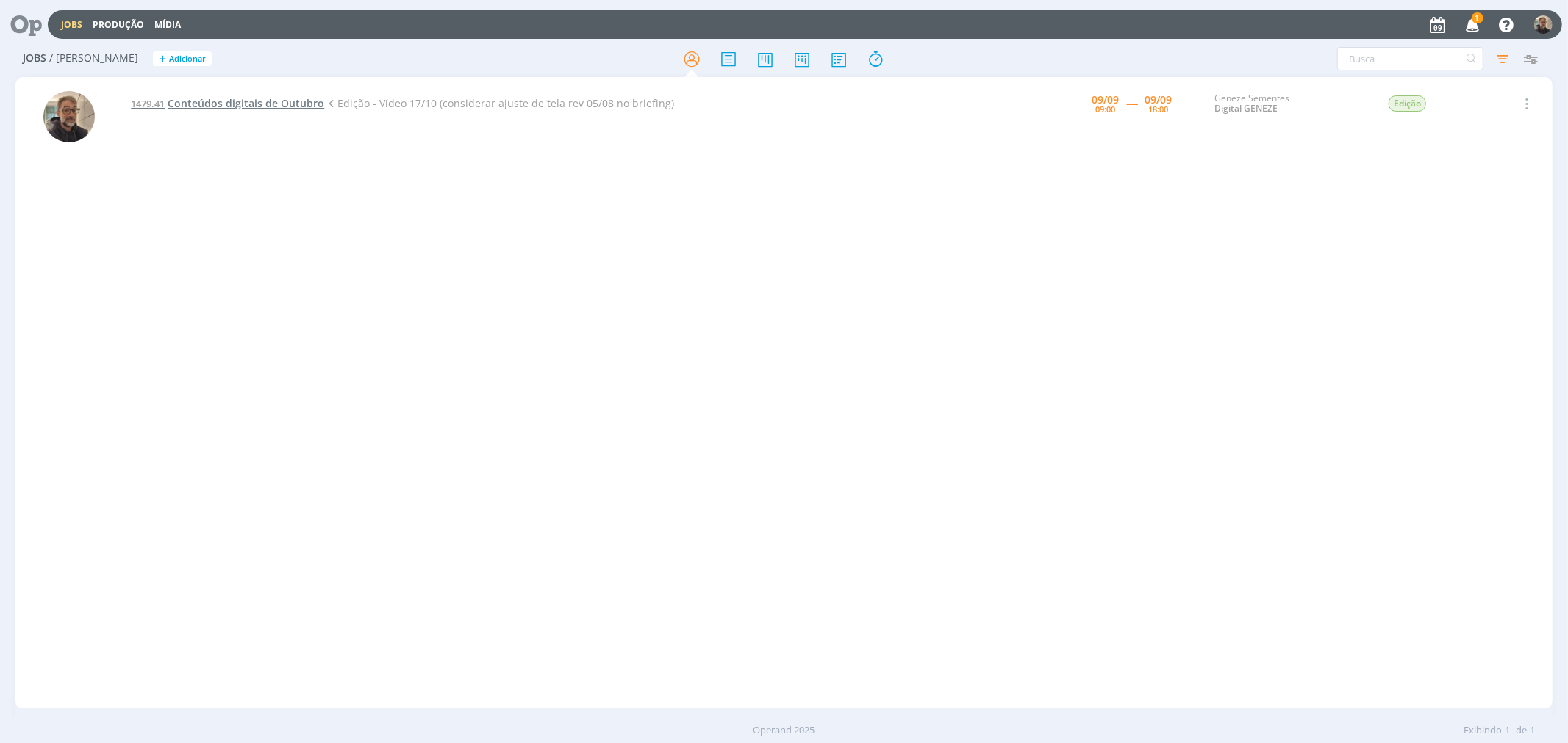
click at [218, 104] on span "Conteúdos digitais de Outubro" at bounding box center [246, 103] width 157 height 14
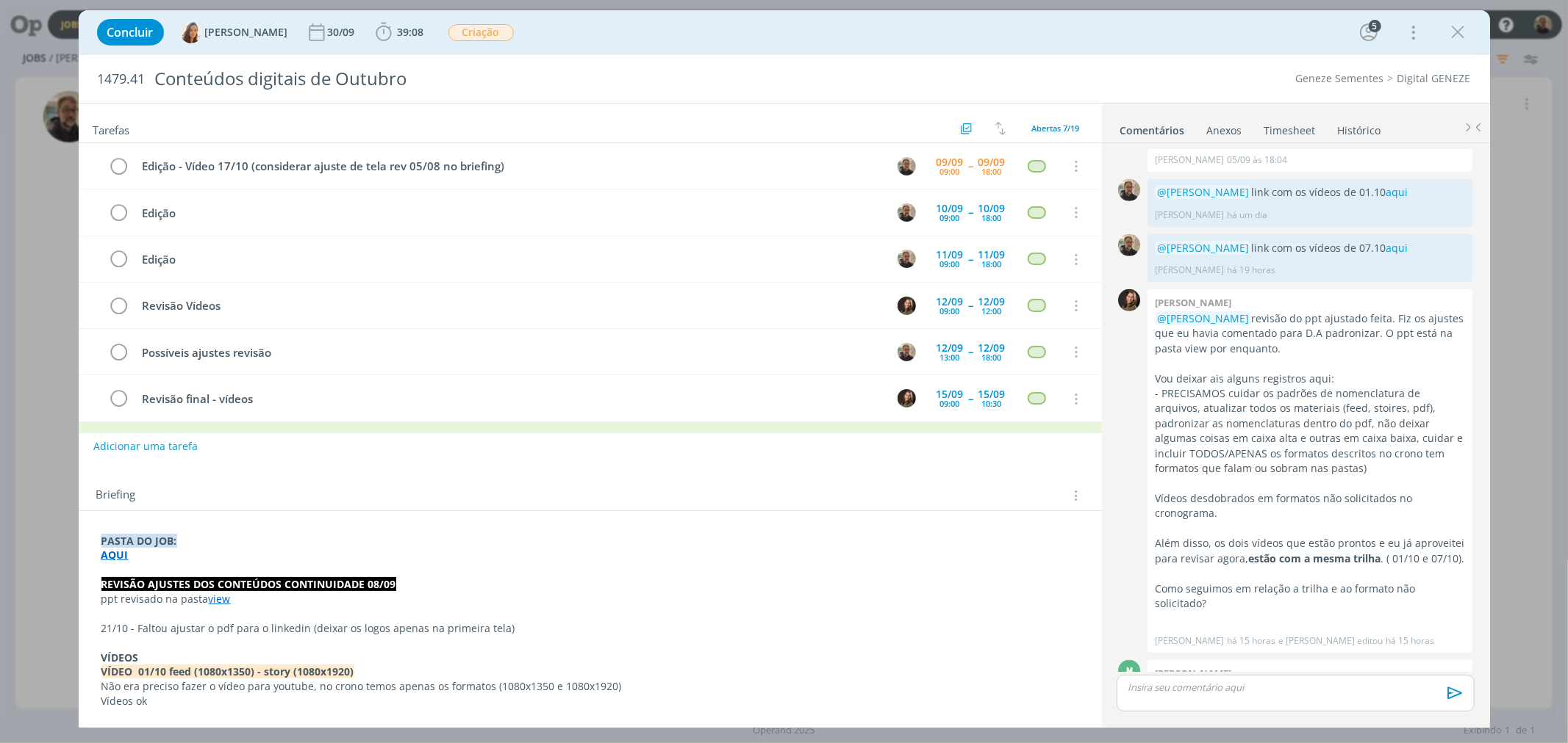
scroll to position [934, 0]
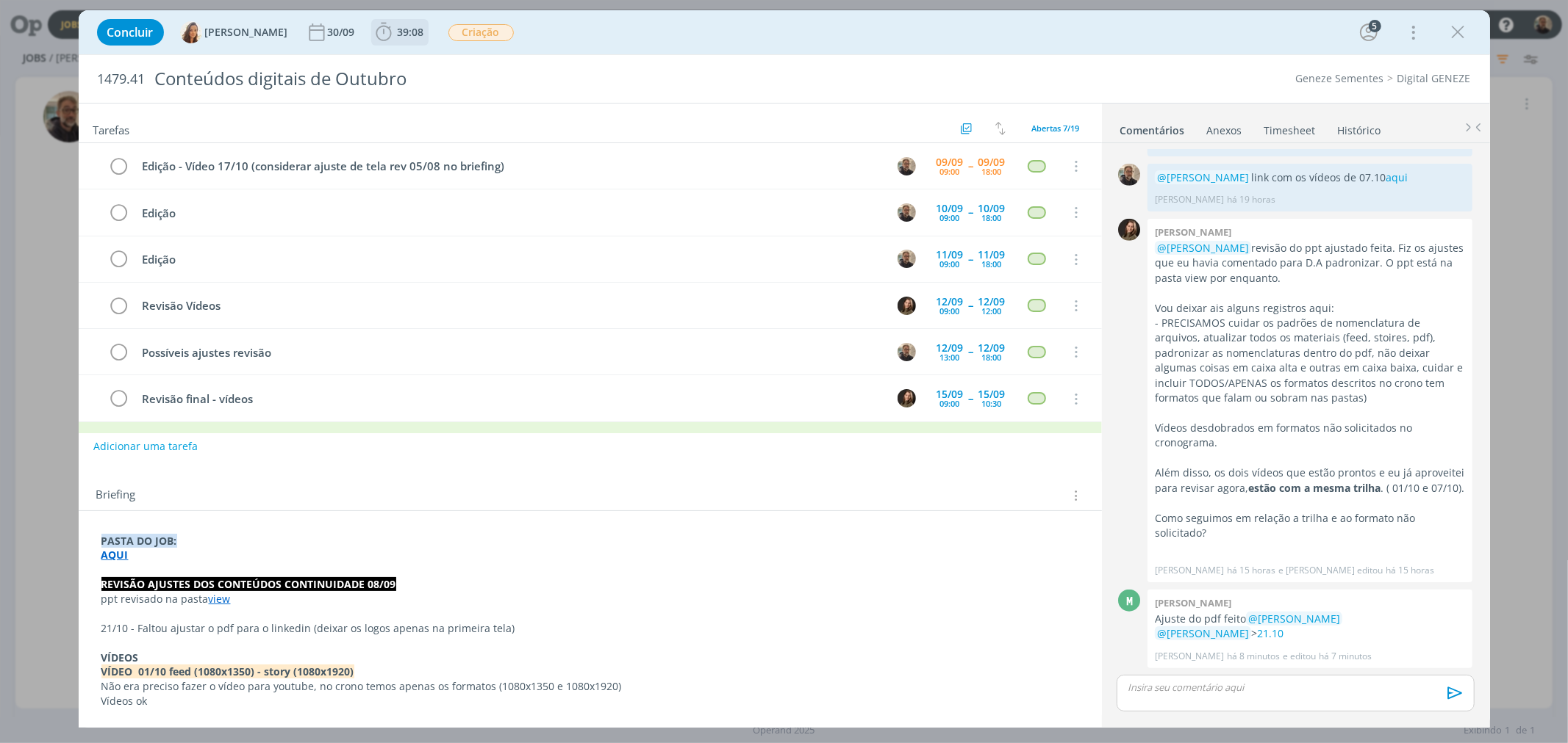
click at [401, 26] on span "39:08" at bounding box center [411, 32] width 26 height 14
click at [417, 63] on span "Iniciar" at bounding box center [432, 64] width 31 height 10
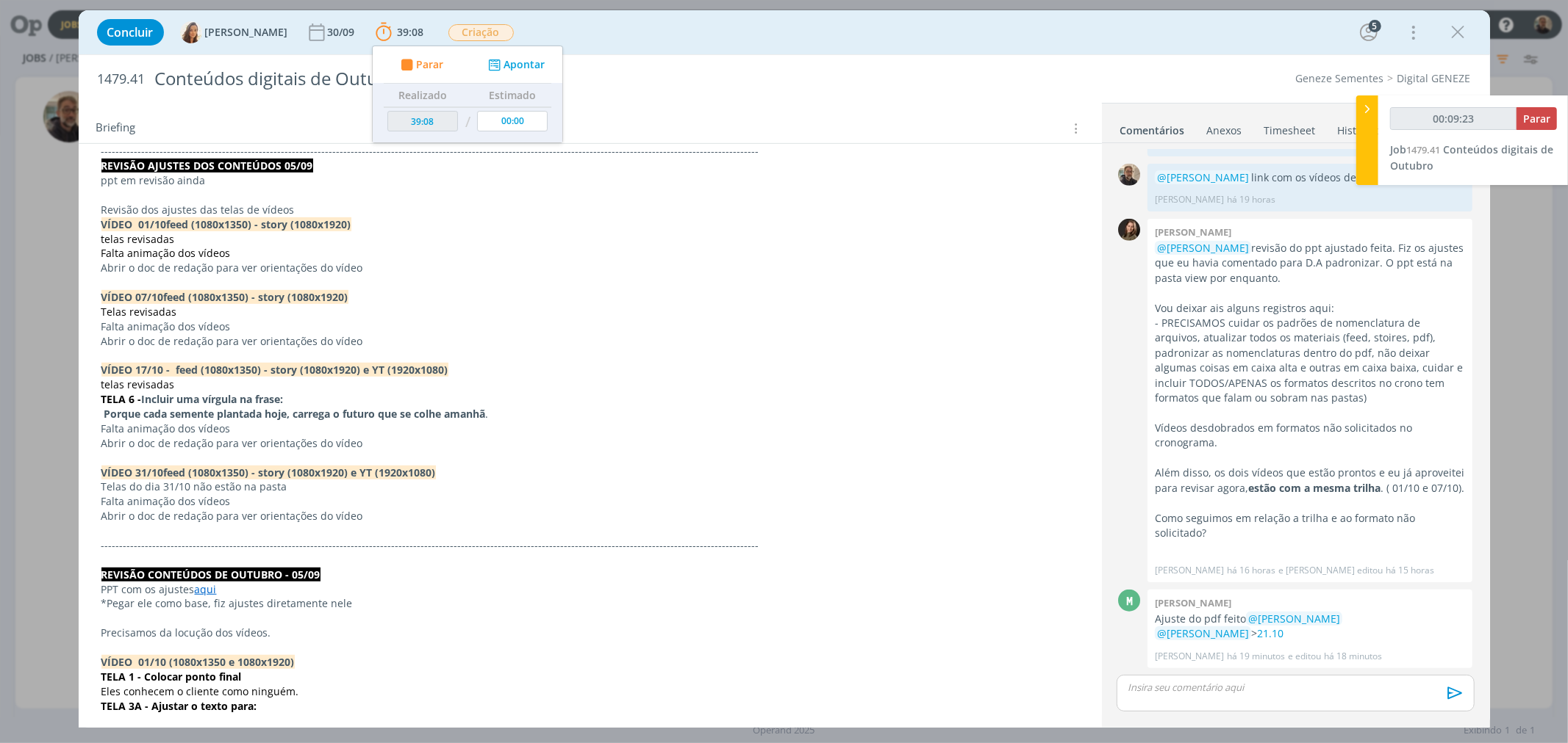
scroll to position [326, 0]
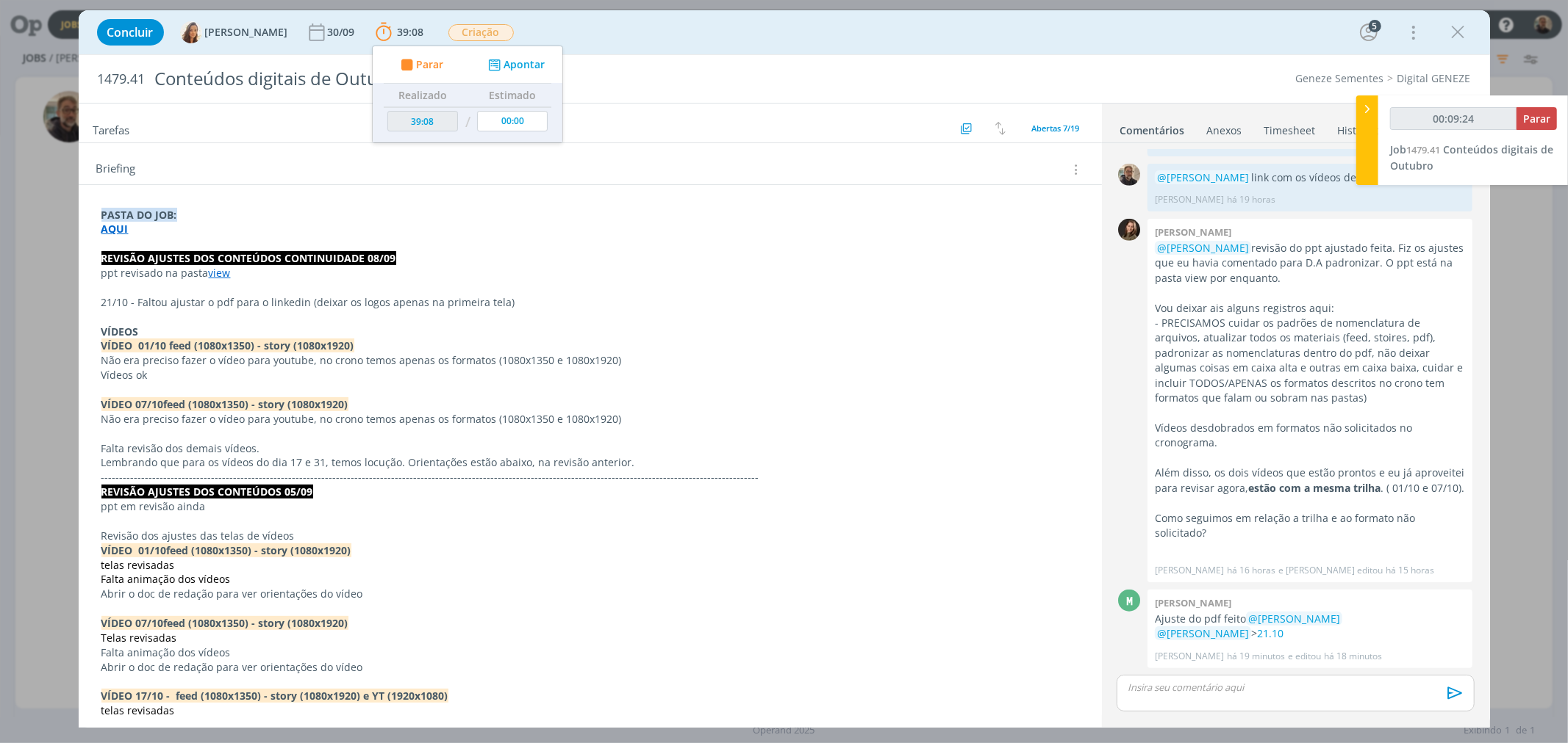
click at [119, 231] on strong "AQUI" at bounding box center [114, 229] width 27 height 14
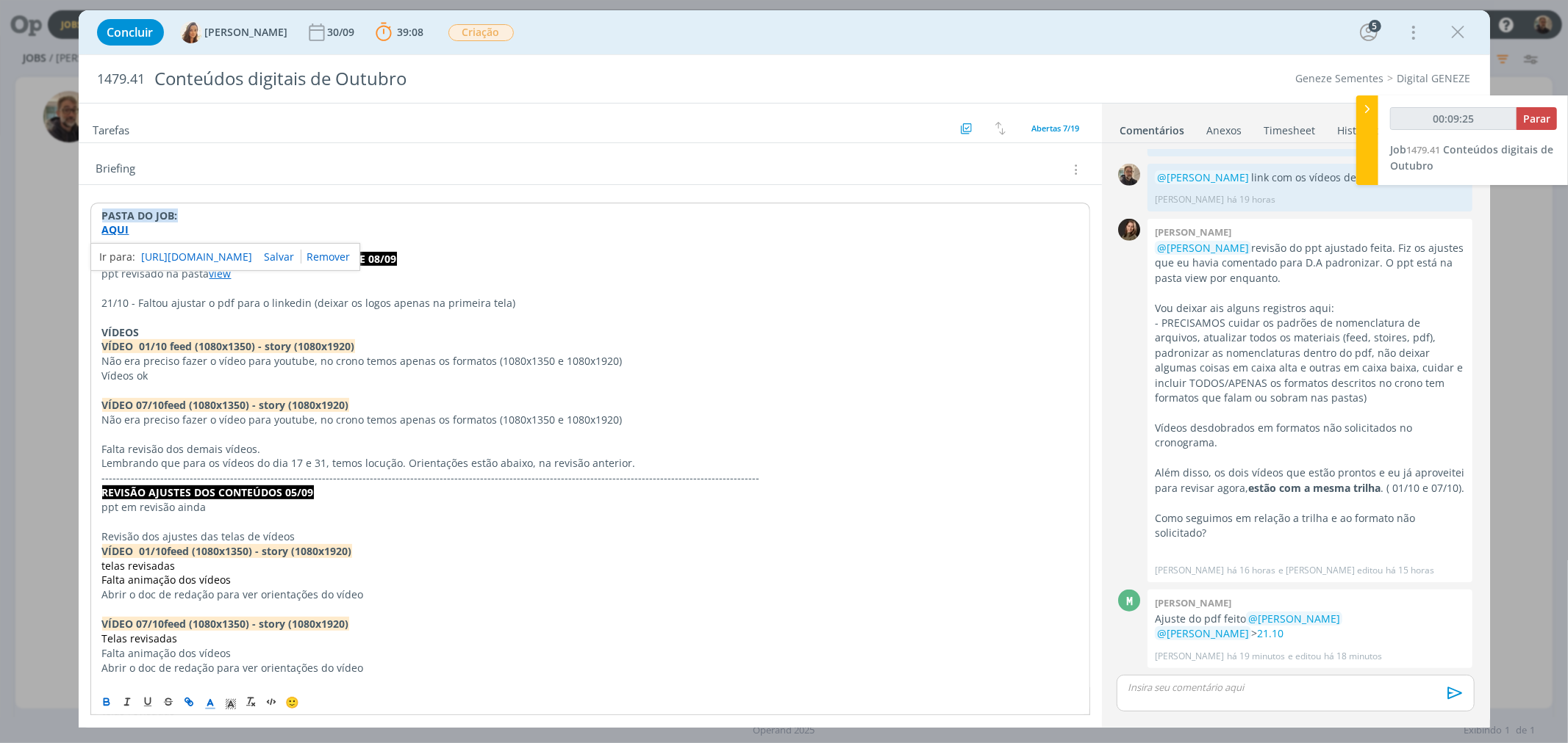
click at [181, 255] on link "https://sobeae.sharepoint.com/:f:/s/SOBEAE/EmVSeU8QILRKvJPnJuM1l-ABCcLBpI0dpIpI…" at bounding box center [197, 257] width 111 height 19
click at [118, 230] on strong "AQUI" at bounding box center [115, 230] width 27 height 14
click at [195, 253] on link "https://sobeae.sharepoint.com/:f:/s/SOBEAE/EmVSeU8QILRKvJPnJuM1l-ABCcLBpI0dpIpI…" at bounding box center [197, 257] width 111 height 19
type input "00:55:55"
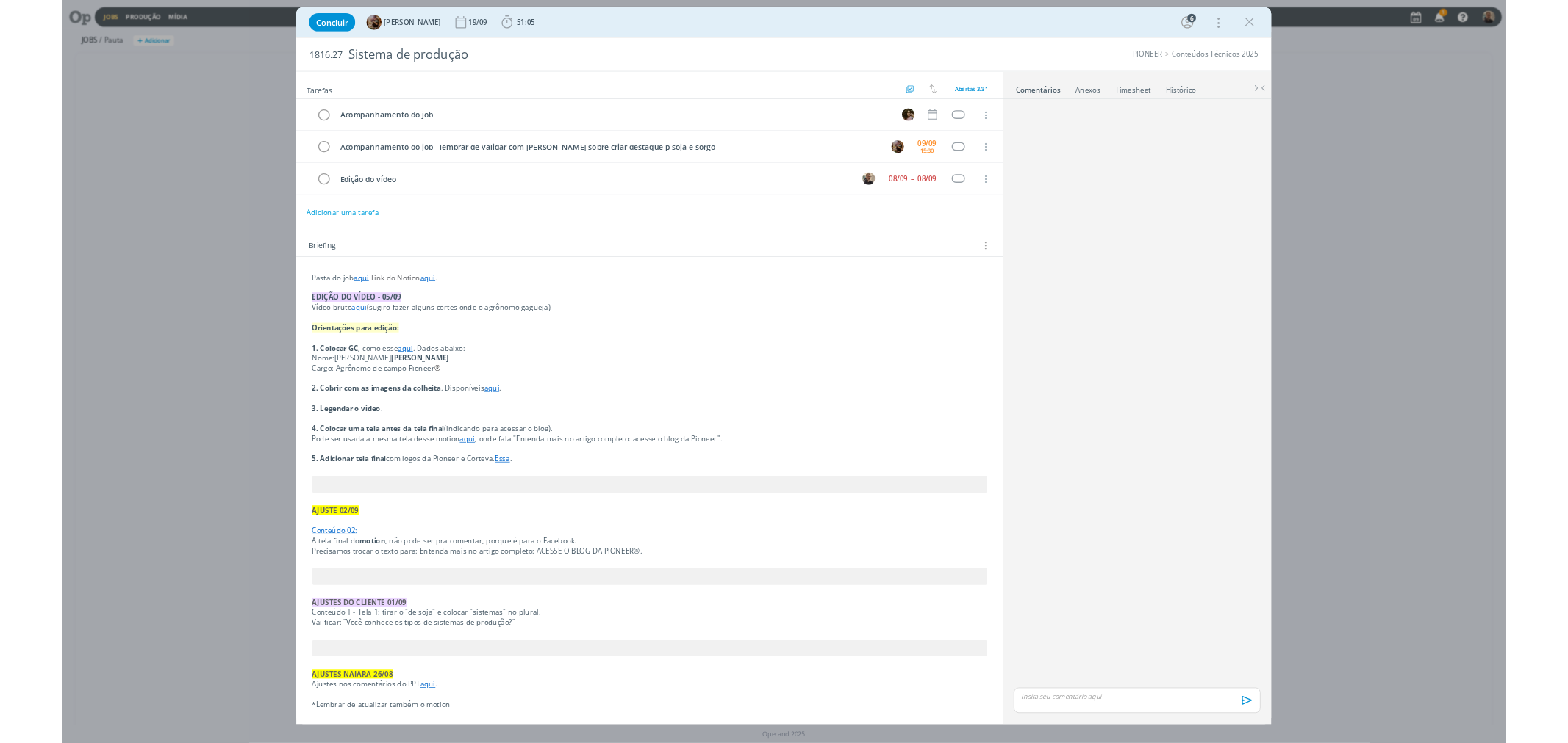
scroll to position [1260, 0]
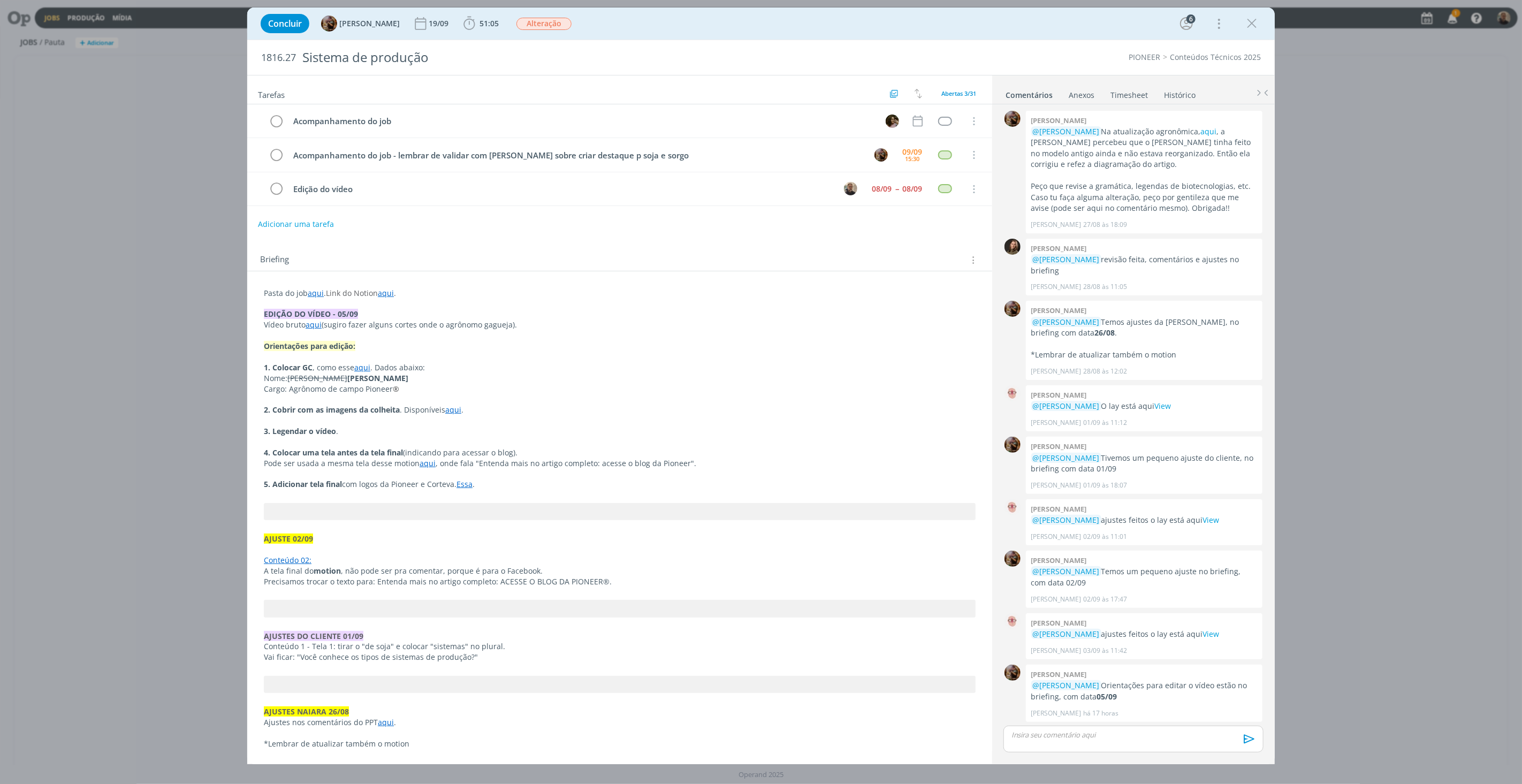
drag, startPoint x: 340, startPoint y: 377, endPoint x: 403, endPoint y: 377, distance: 63.0
click at [403, 377] on strong "[PERSON_NAME]" at bounding box center [377, 378] width 61 height 10
copy strong "[PERSON_NAME]"
